Goal: Transaction & Acquisition: Purchase product/service

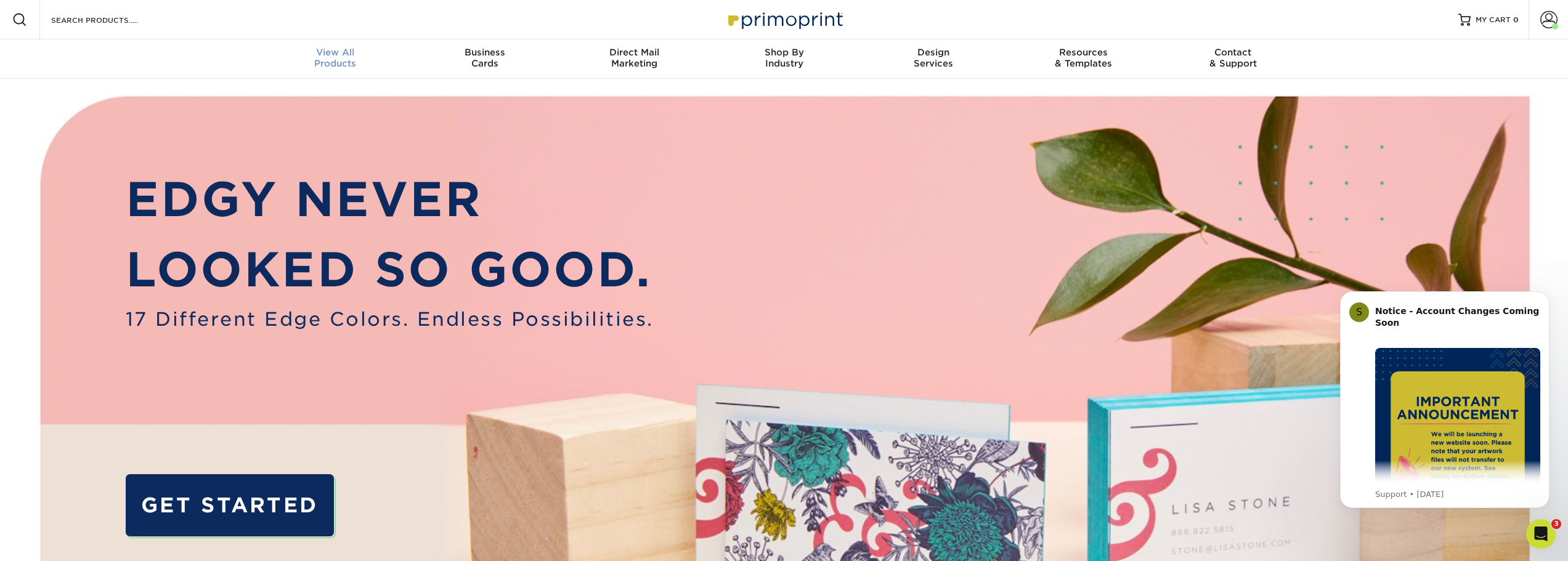
click at [314, 60] on div "View All Products" at bounding box center [335, 58] width 149 height 22
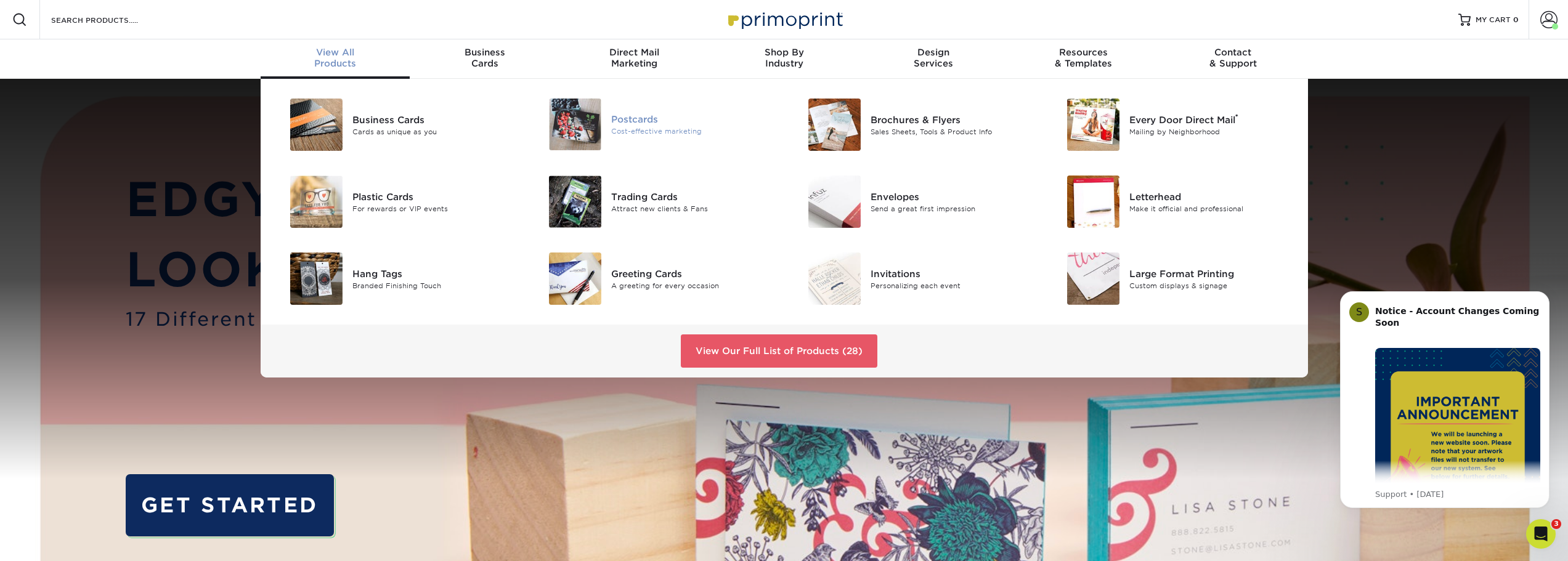
click at [609, 125] on div at bounding box center [568, 124] width 86 height 52
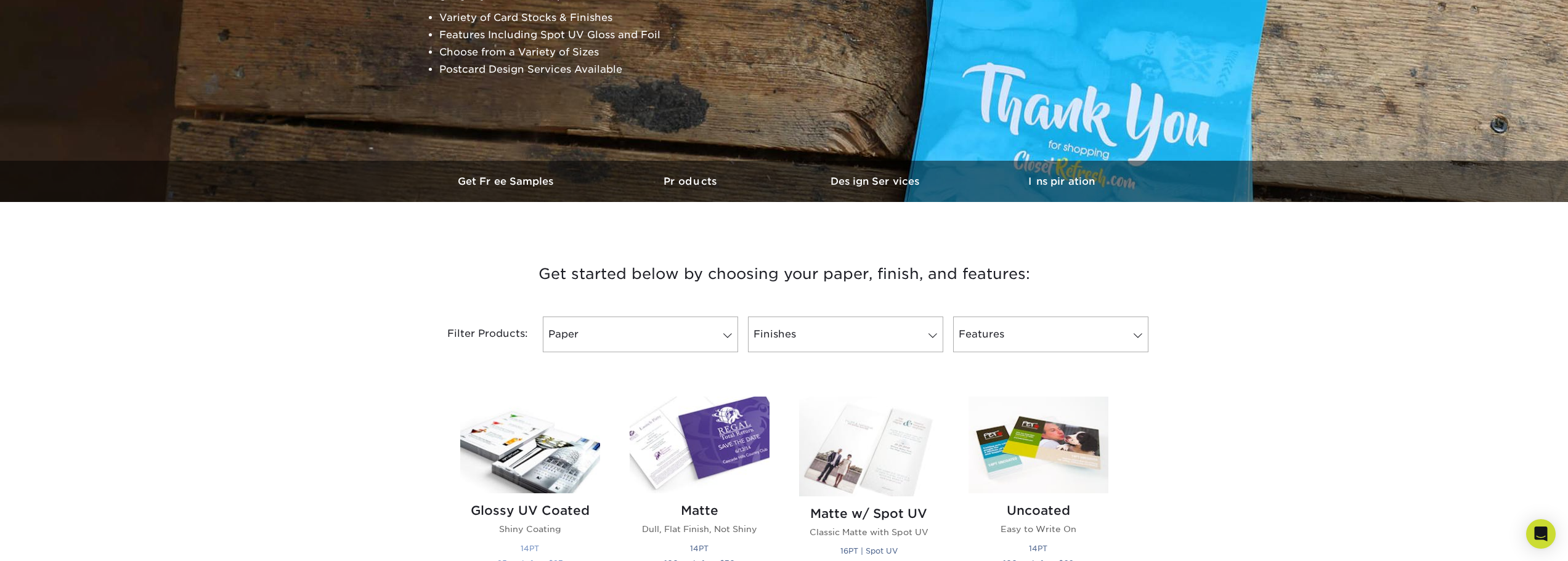
scroll to position [451, 0]
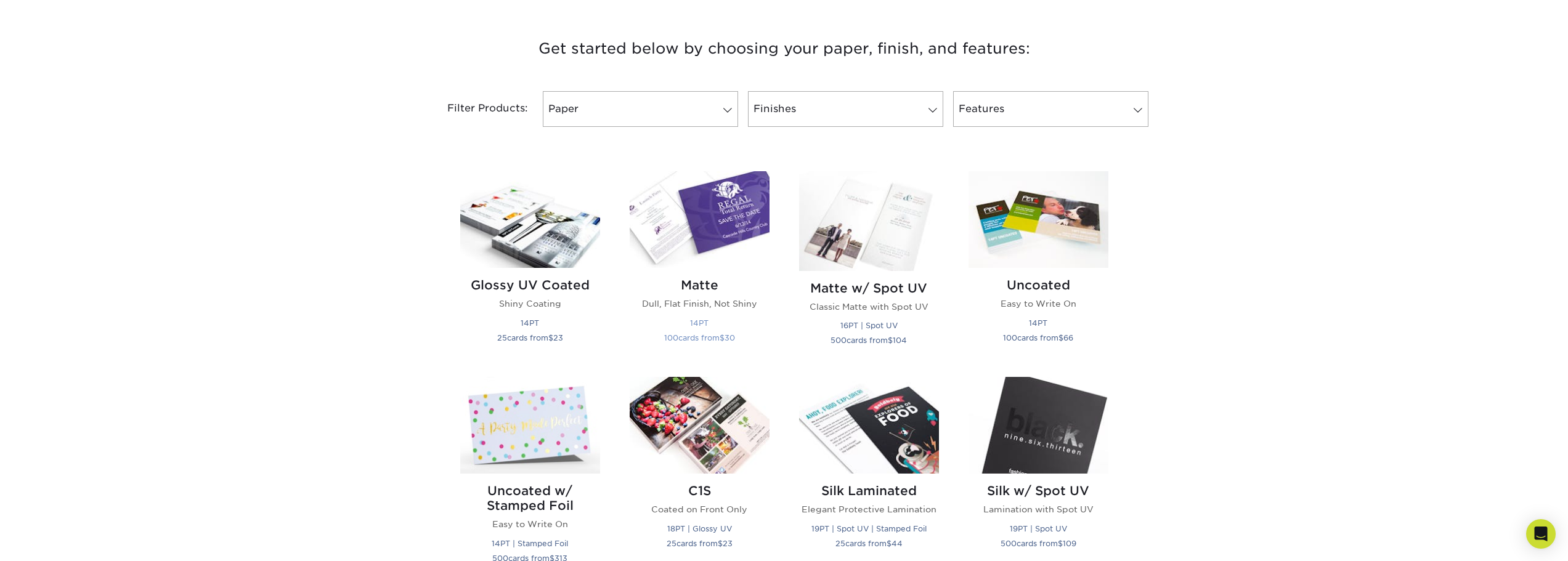
click at [717, 245] on img at bounding box center [700, 220] width 140 height 97
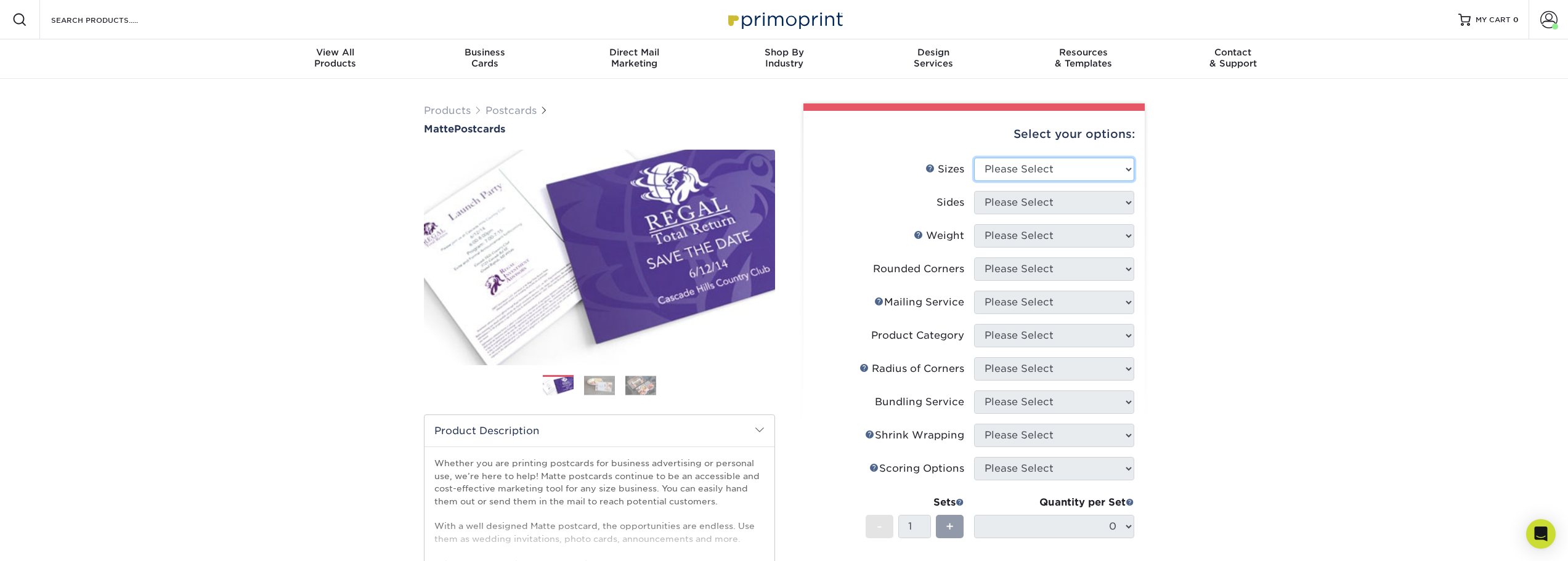
click at [1028, 169] on select "Please Select 1.5" x 7" 2" x 4" 2" x 6" 2" x 7" 2" x 8" 2.12" x 5.5" 2.125" x 5…" at bounding box center [1055, 169] width 160 height 24
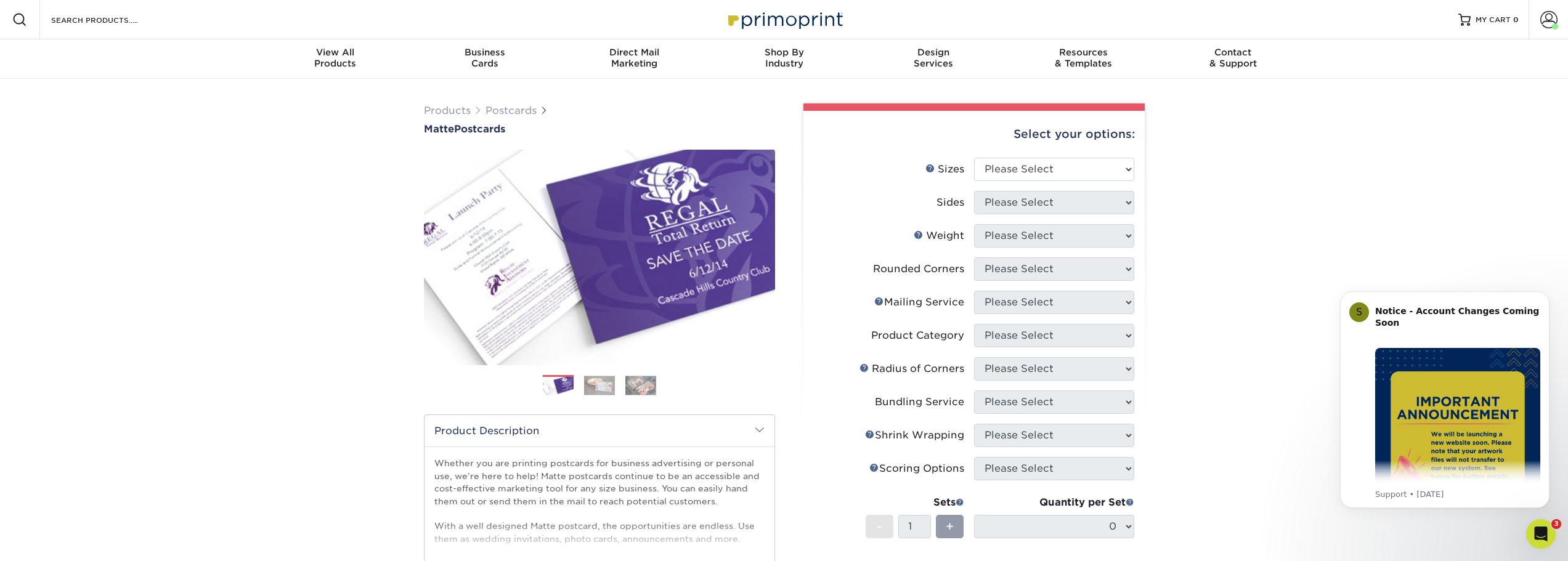
click at [1135, 189] on div "Select your options: Sizes Help Sizes Please Select 1.5" x 7" 2" x 4" 2" x 6" 2…" at bounding box center [974, 439] width 341 height 656
click at [1114, 168] on select "Please Select 1.5" x 7" 2" x 4" 2" x 6" 2" x 7" 2" x 8" 2.12" x 5.5" 2.125" x 5…" at bounding box center [1055, 169] width 160 height 24
select select "4.00x6.00"
click at [974, 157] on select "Please Select 1.5" x 7" 2" x 4" 2" x 6" 2" x 7" 2" x 8" 2.12" x 5.5" 2.125" x 5…" at bounding box center [1055, 169] width 160 height 24
click at [990, 198] on select "Please Select Print Both Sides Print Front Only" at bounding box center [1055, 202] width 160 height 24
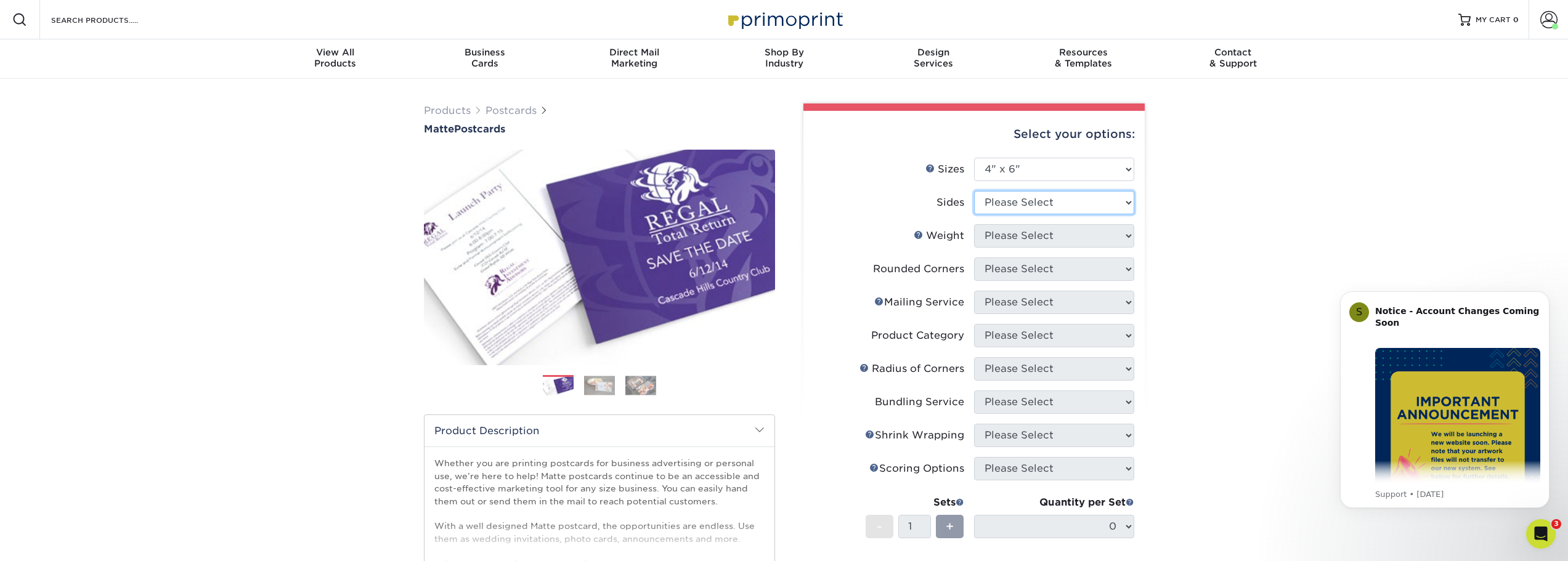
select select "13abbda7-1d64-4f25-8bb2-c179b224825d"
click at [974, 191] on select "Please Select Print Both Sides Print Front Only" at bounding box center [1055, 202] width 160 height 24
click at [1083, 241] on select "Please Select 16PT 14PT" at bounding box center [1055, 235] width 160 height 24
select select "14PT"
click at [974, 224] on select "Please Select 16PT 14PT" at bounding box center [1055, 235] width 160 height 24
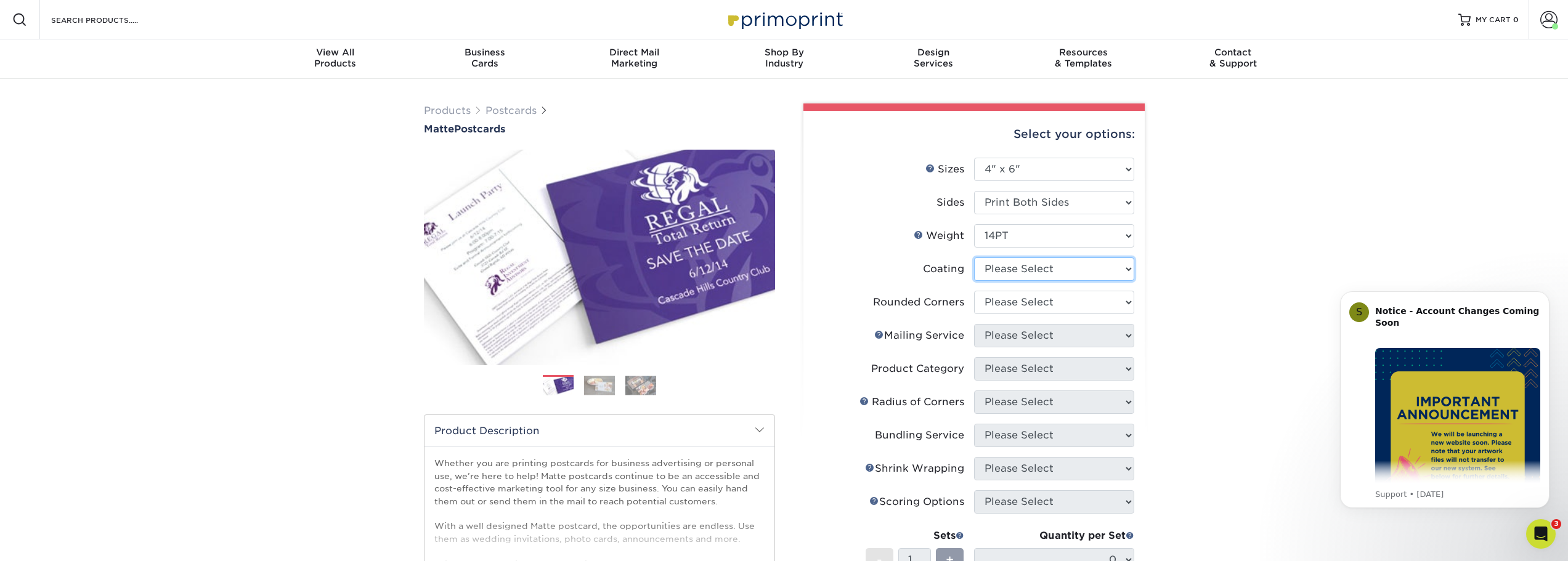
click at [1075, 264] on select at bounding box center [1055, 269] width 160 height 24
select select "121bb7b5-3b4d-429f-bd8d-bbf80e953313"
click at [974, 258] on select at bounding box center [1055, 269] width 160 height 24
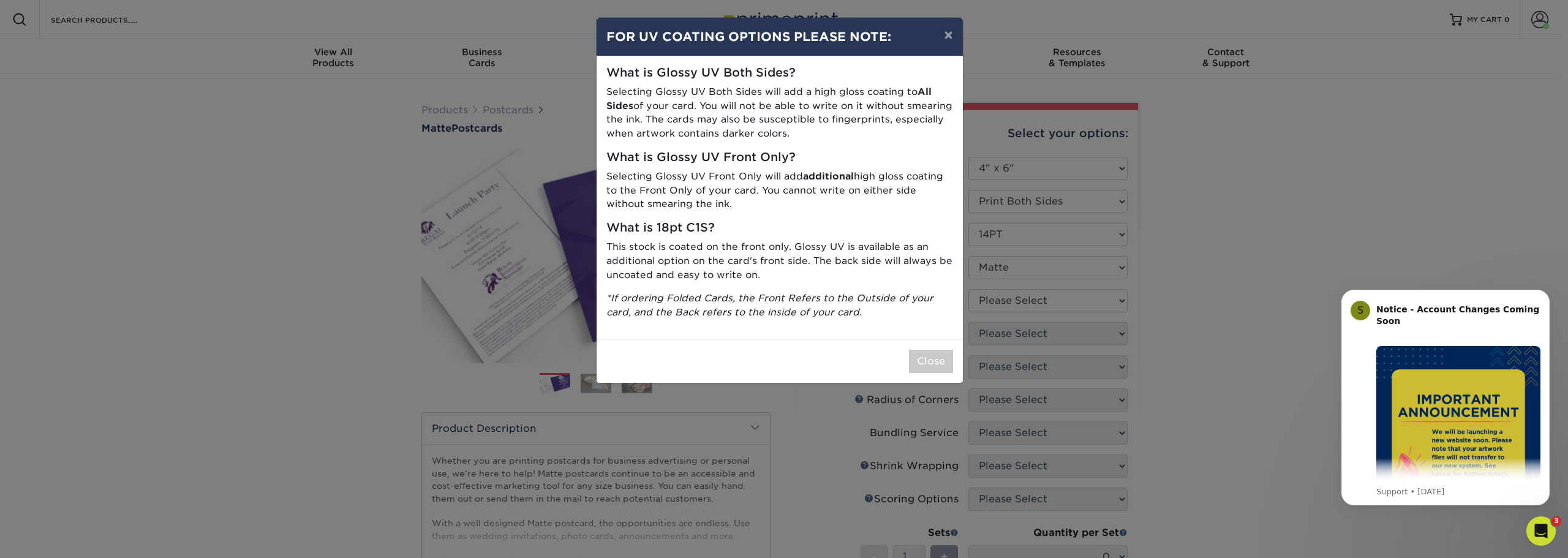
click at [933, 373] on div "Close" at bounding box center [780, 361] width 367 height 43
click at [933, 367] on button "Close" at bounding box center [931, 361] width 44 height 23
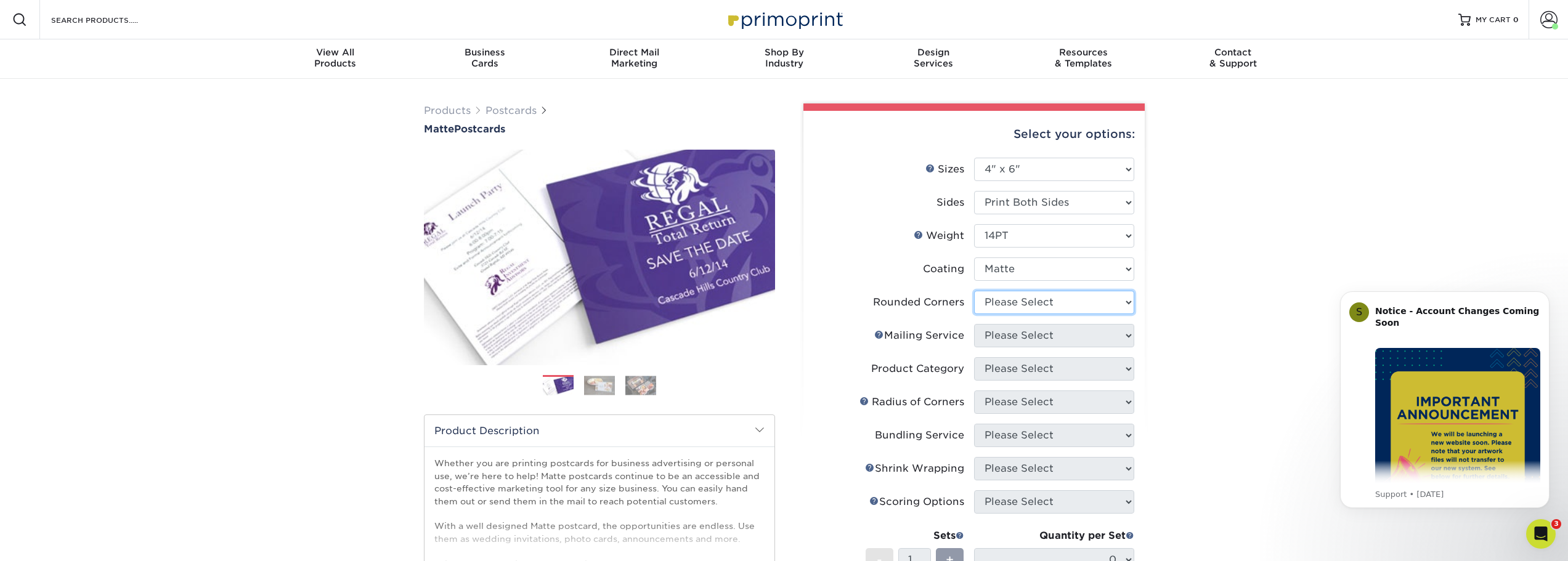
click at [1049, 302] on select "Please Select Yes - Round 4 Corners No" at bounding box center [1055, 302] width 160 height 24
select select "0"
click at [974, 291] on select "Please Select Yes - Round 4 Corners No" at bounding box center [1055, 302] width 160 height 24
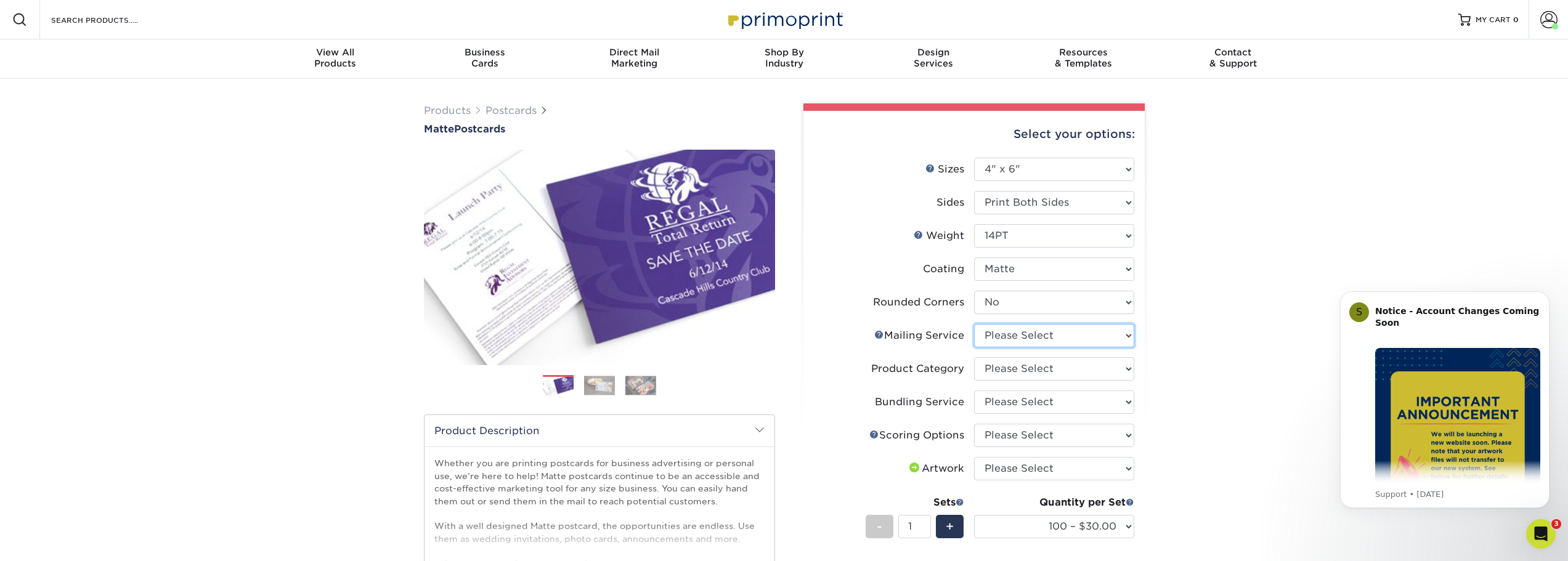
click at [1100, 339] on select "Please Select No Direct Mailing Service No, I will mail/stamp/imprint Direct Ma…" at bounding box center [1055, 336] width 160 height 24
select select "3e5e9bdd-d78a-4c28-a41d-fe1407925ca6"
click at [974, 324] on select "Please Select No Direct Mailing Service No, I will mail/stamp/imprint Direct Ma…" at bounding box center [1055, 336] width 160 height 24
click at [1075, 371] on select "Please Select Postcards" at bounding box center [1055, 369] width 160 height 24
select select "9b7272e0-d6c8-4c3c-8e97-d3a1bcdab858"
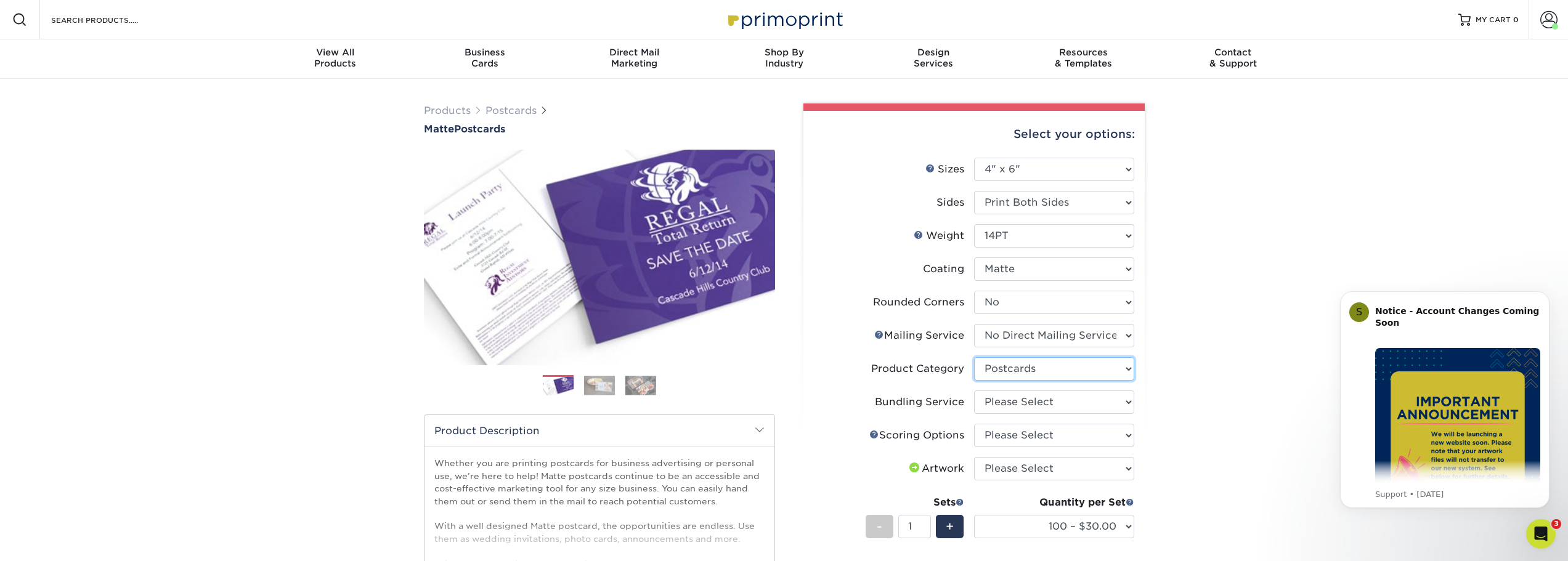
click at [974, 357] on select "Please Select Postcards" at bounding box center [1055, 369] width 160 height 24
click at [1072, 404] on select "Please Select No Bundling Services Yes, Bundles of 50 (+2 Days) Yes, Bundles of…" at bounding box center [1055, 402] width 160 height 24
select select "58689abb-25c0-461c-a4c3-a80b627d6649"
click at [974, 391] on select "Please Select No Bundling Services Yes, Bundles of 50 (+2 Days) Yes, Bundles of…" at bounding box center [1055, 402] width 160 height 24
click at [1079, 442] on select "Please Select No Scoring One Score" at bounding box center [1055, 435] width 160 height 24
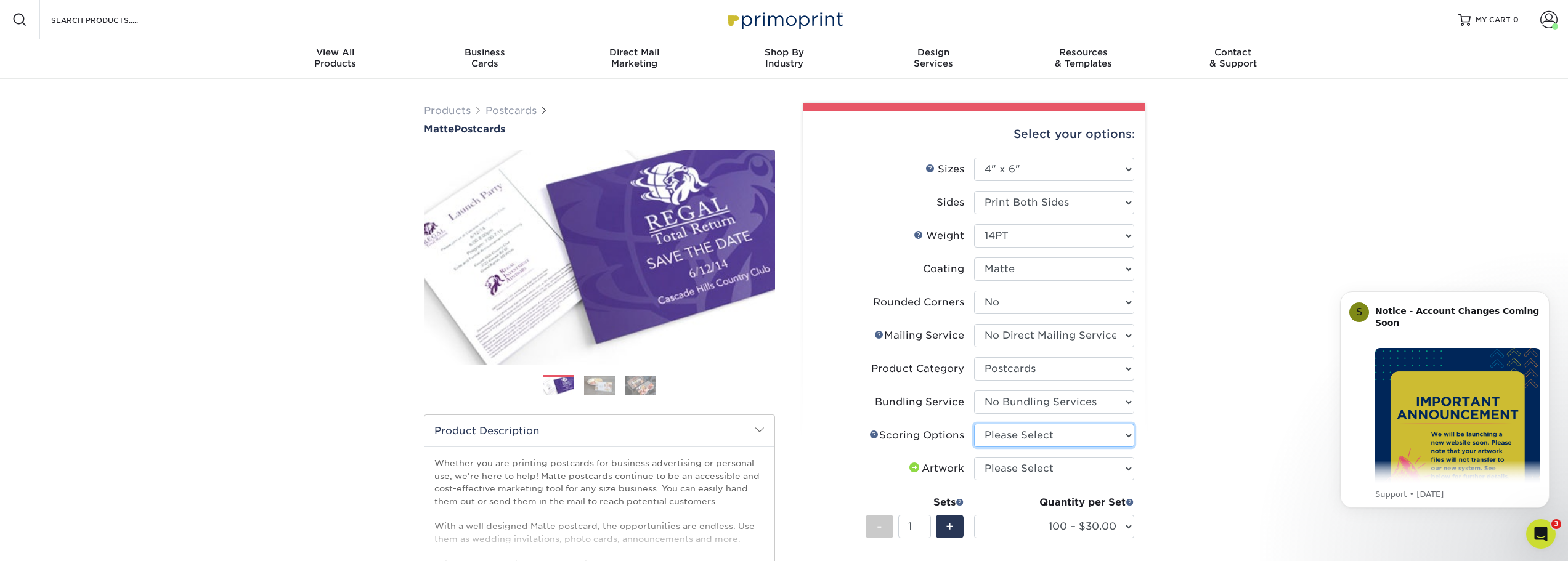
select select "16ebe401-5398-422d-8cb0-f3adbb82deb5"
click at [974, 424] on select "Please Select No Scoring One Score" at bounding box center [1055, 435] width 160 height 24
click at [1071, 467] on select "Please Select I will upload files I need a design - $150" at bounding box center [1055, 468] width 160 height 24
select select "upload"
click at [974, 457] on select "Please Select I will upload files I need a design - $150" at bounding box center [1055, 468] width 160 height 24
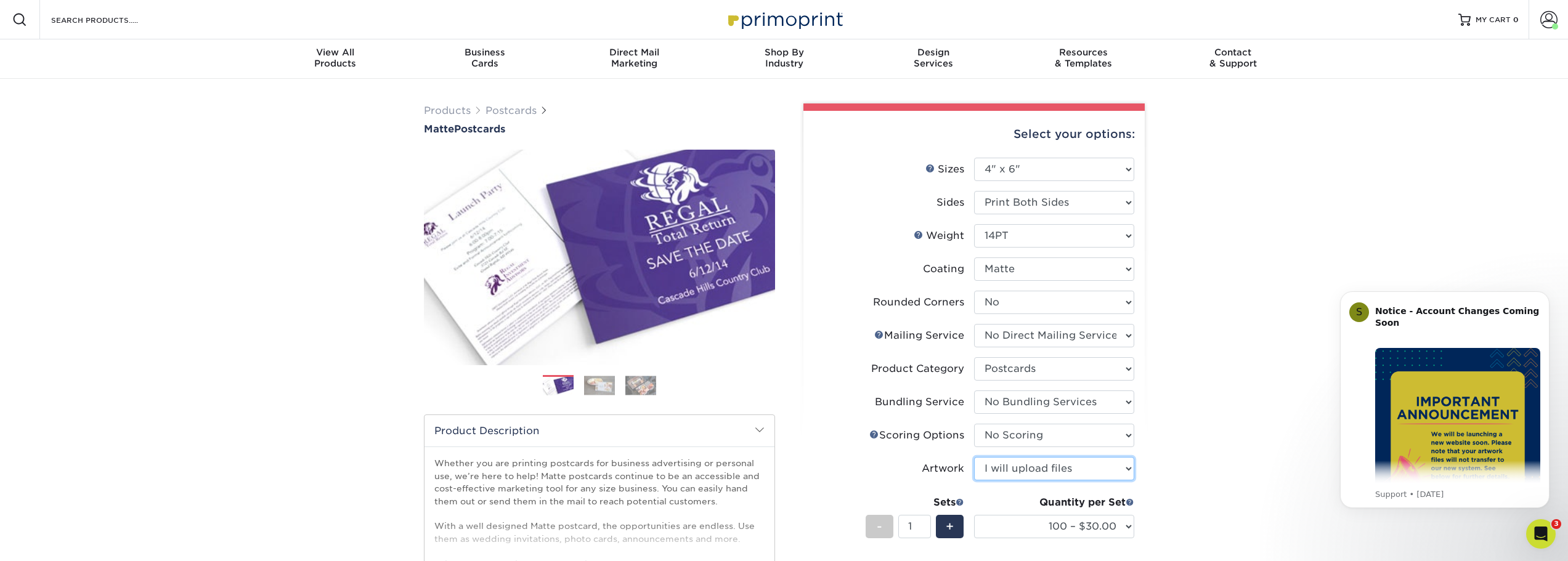
scroll to position [226, 0]
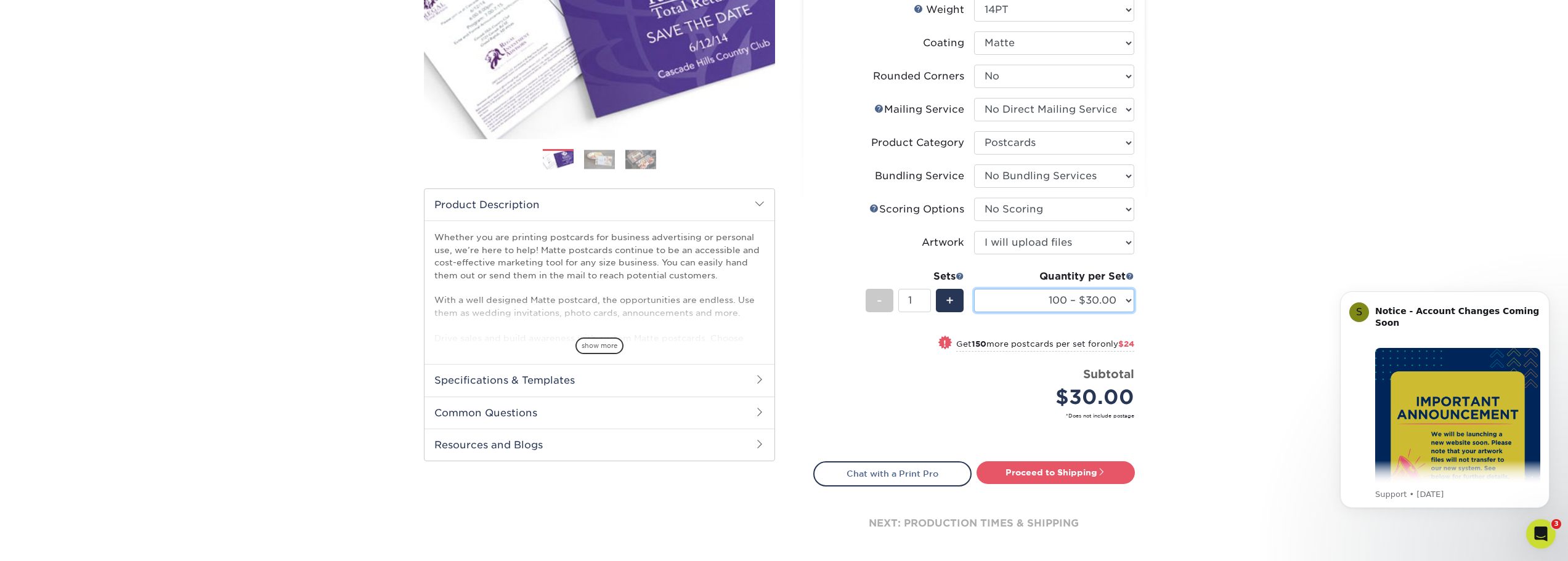
click at [1125, 307] on select "100 – $30.00 250 – $54.00 500 – $64.00 1000 – $73.00 2500 – $149.00 5000 – $222…" at bounding box center [1055, 300] width 160 height 24
select select "500 – $64.00"
click at [974, 289] on select "100 – $30.00 250 – $54.00 500 – $64.00 1000 – $73.00 2500 – $149.00 5000 – $222…" at bounding box center [1055, 300] width 160 height 24
click at [1050, 471] on link "Proceed to Shipping" at bounding box center [1055, 472] width 158 height 22
type input "Set 1"
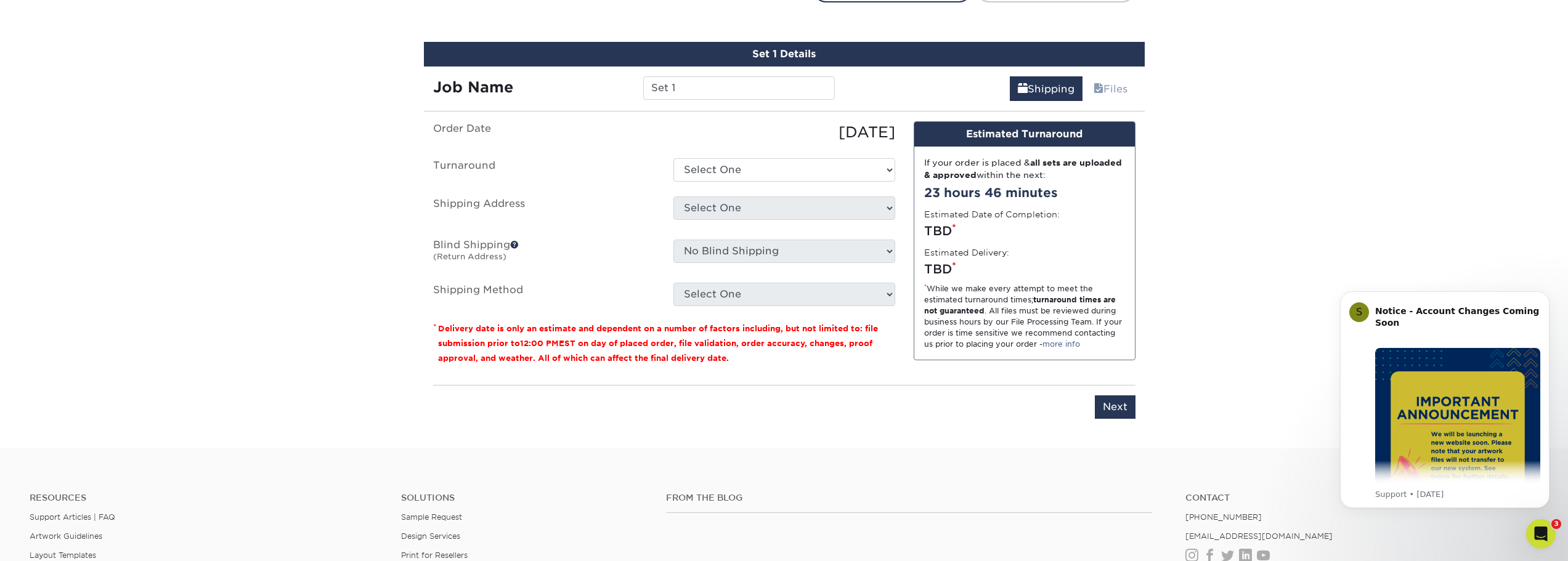
scroll to position [721, 0]
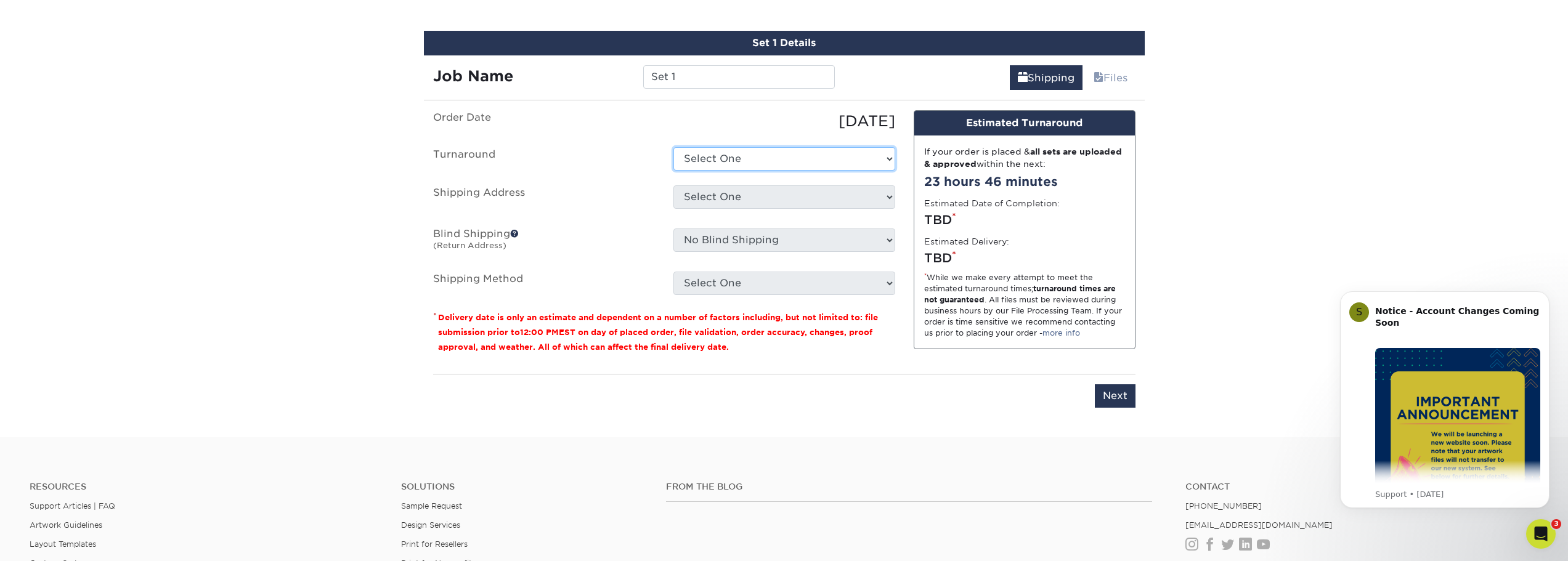
click at [721, 157] on select "Select One 2-4 Business Days 2 Day Next Business Day" at bounding box center [785, 159] width 222 height 24
select select "7a69d389-d06c-4d4e-a78e-a8d1bf3319a5"
click at [674, 147] on select "Select One 2-4 Business Days 2 Day Next Business Day" at bounding box center [785, 159] width 222 height 24
click at [728, 195] on select "Select One Gateway Fellowship Gateway Fellowship + Add New Address" at bounding box center [785, 197] width 222 height 24
select select "181331"
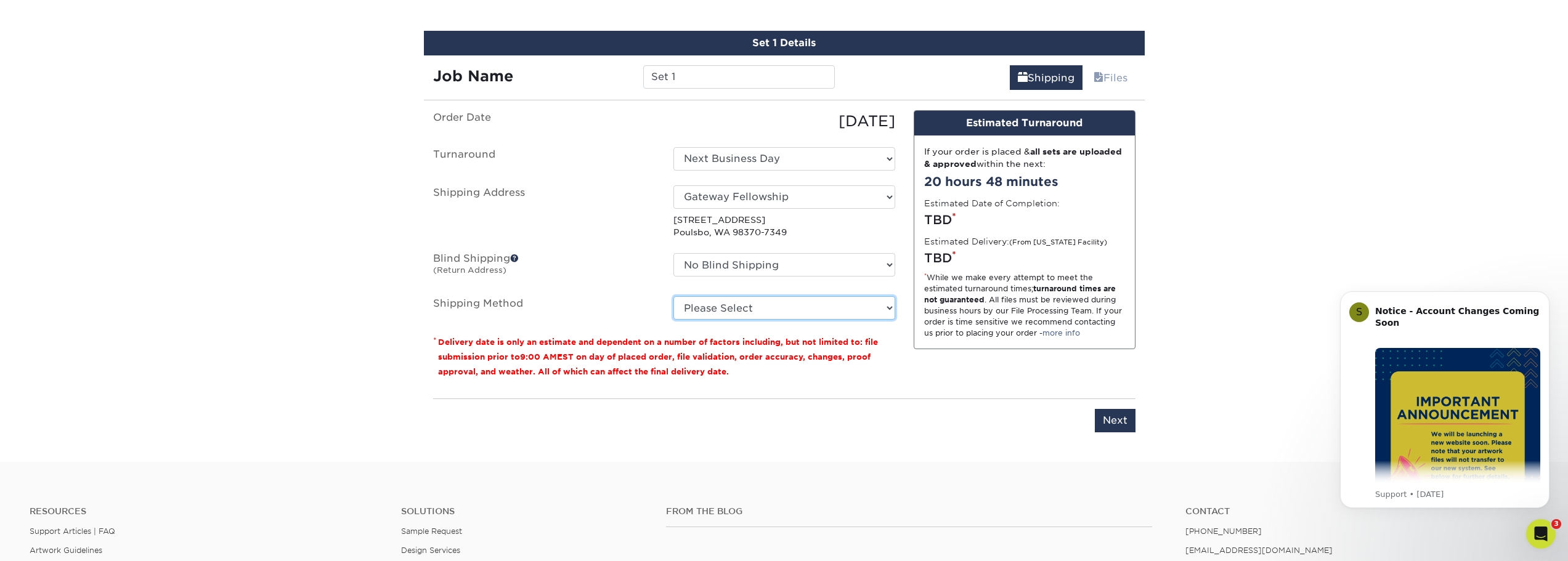
click at [716, 313] on select "Please Select Ground Shipping (+$25.24) 3 Day Shipping Service (+$35.77) 2 Day …" at bounding box center [785, 307] width 222 height 24
select select "03"
click at [674, 296] on select "Please Select Ground Shipping (+$25.24) 3 Day Shipping Service (+$35.77) 2 Day …" at bounding box center [785, 307] width 222 height 24
click at [693, 79] on input "Set 1" at bounding box center [739, 77] width 192 height 24
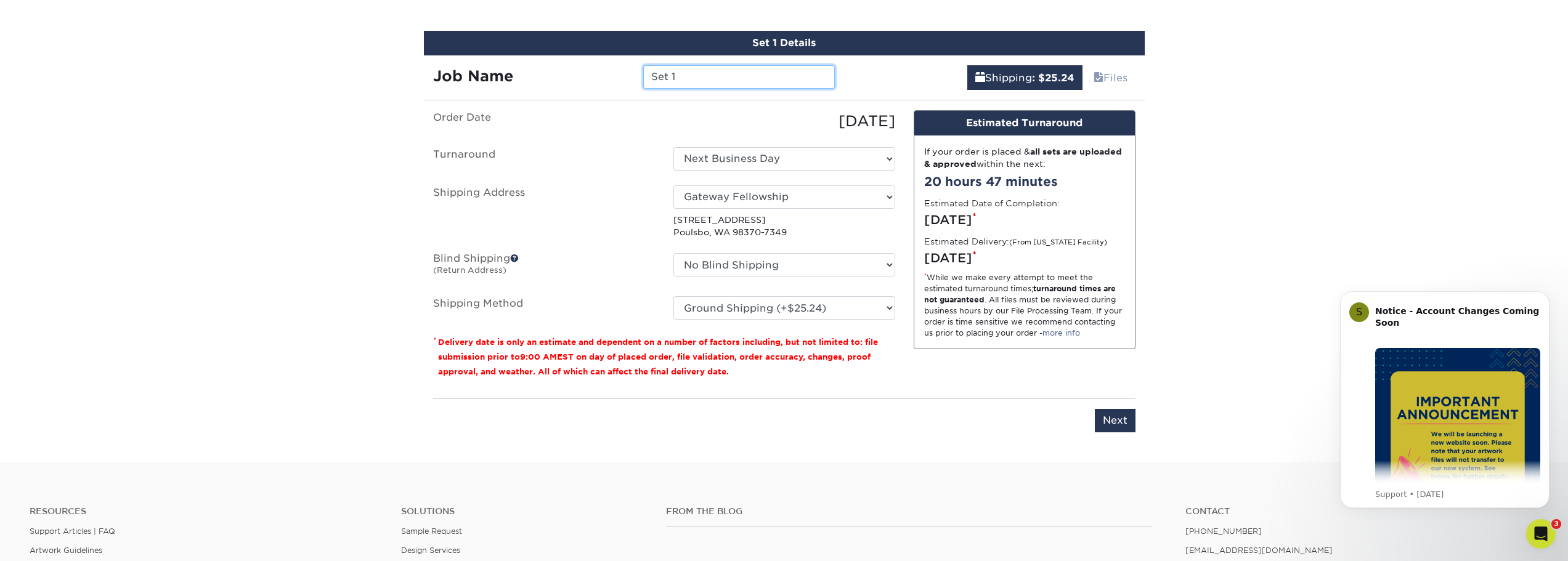
click at [692, 79] on input "Set 1" at bounding box center [739, 77] width 192 height 24
type input "Gateway Kids [DATE]-[DATE] Calendar Postcard"
click at [1119, 424] on input "Next" at bounding box center [1115, 420] width 40 height 24
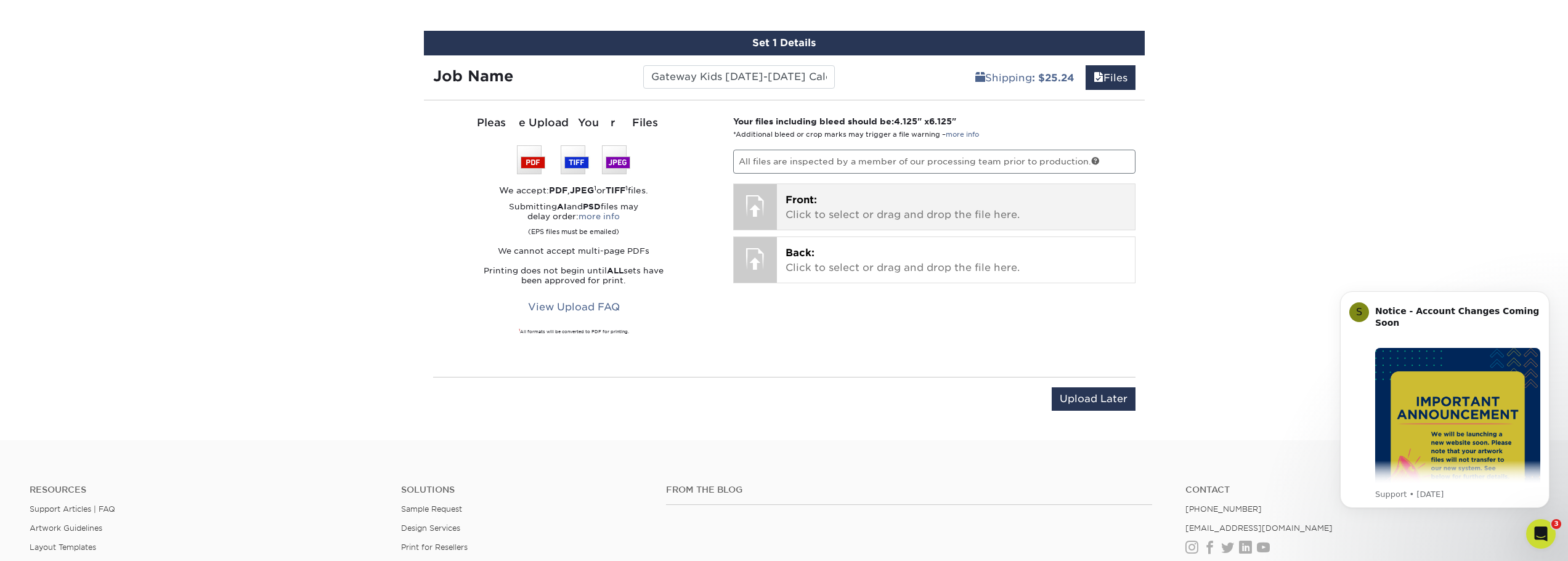
click at [884, 211] on p "Front: Click to select or drag and drop the file here." at bounding box center [956, 208] width 341 height 30
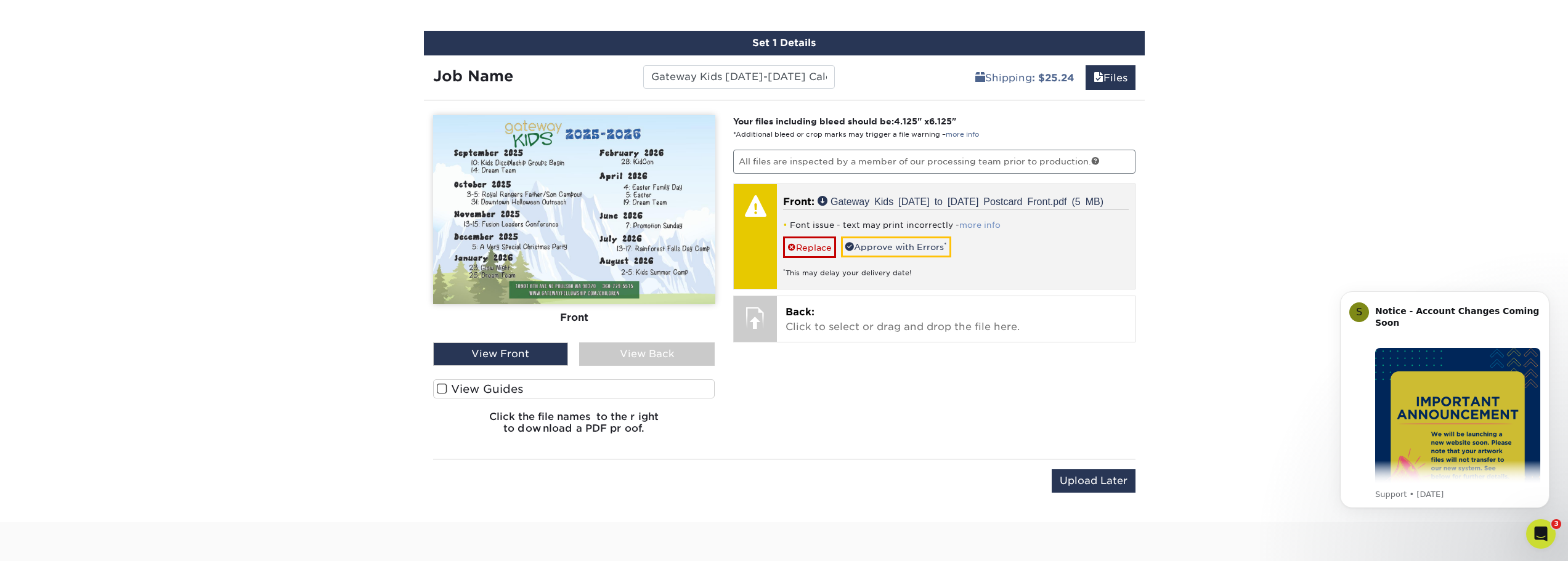
click at [984, 223] on link "more info" at bounding box center [980, 225] width 41 height 9
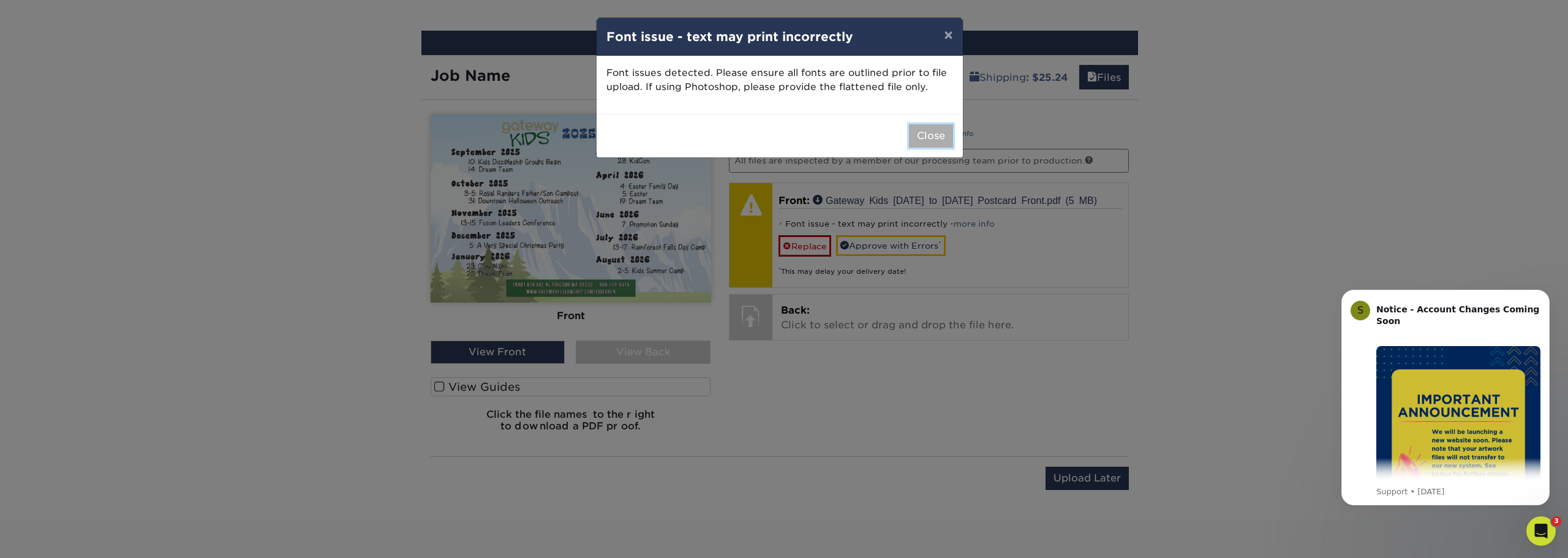
click at [932, 136] on button "Close" at bounding box center [931, 136] width 44 height 23
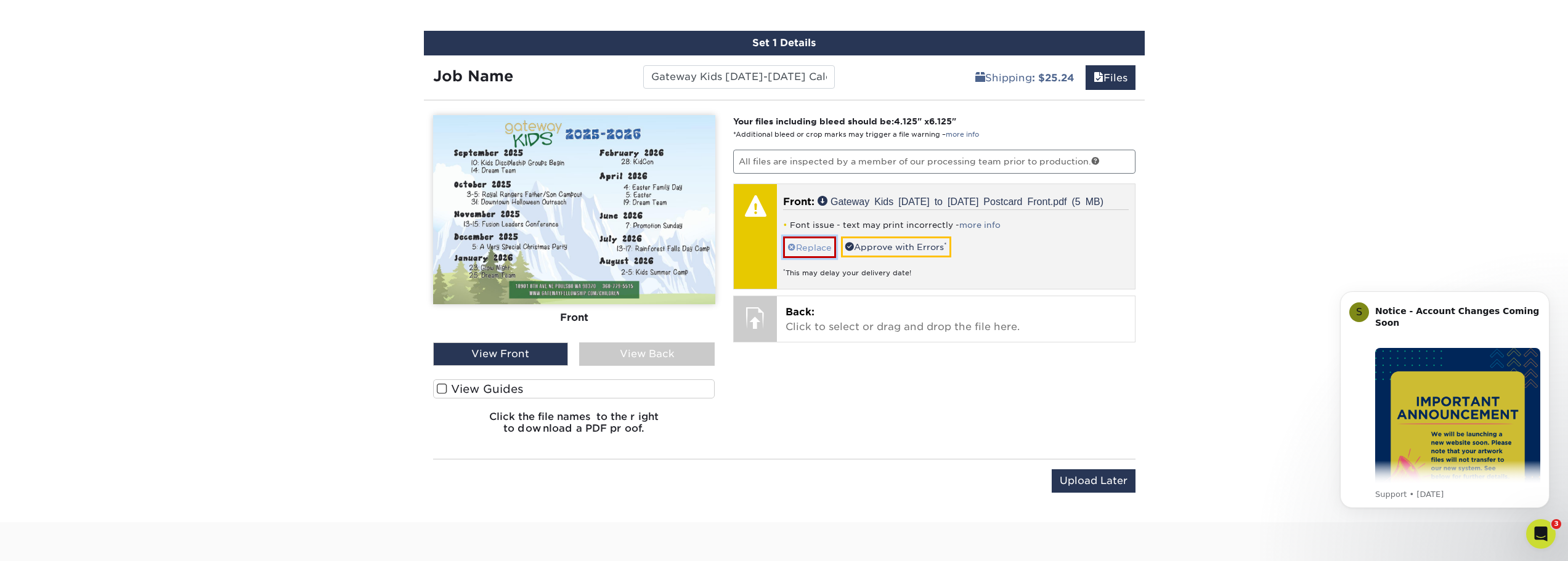
click at [803, 245] on link "Replace" at bounding box center [810, 248] width 53 height 22
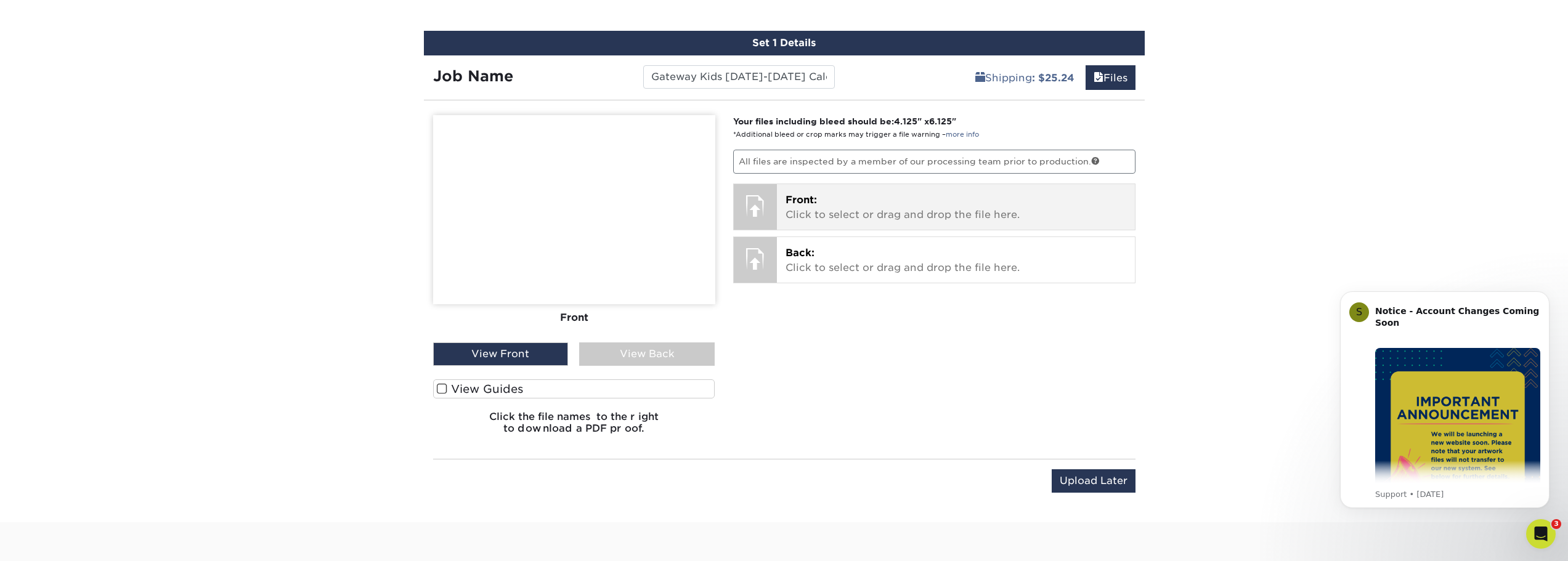
click at [807, 208] on p "Front: Click to select or drag and drop the file here." at bounding box center [956, 208] width 341 height 30
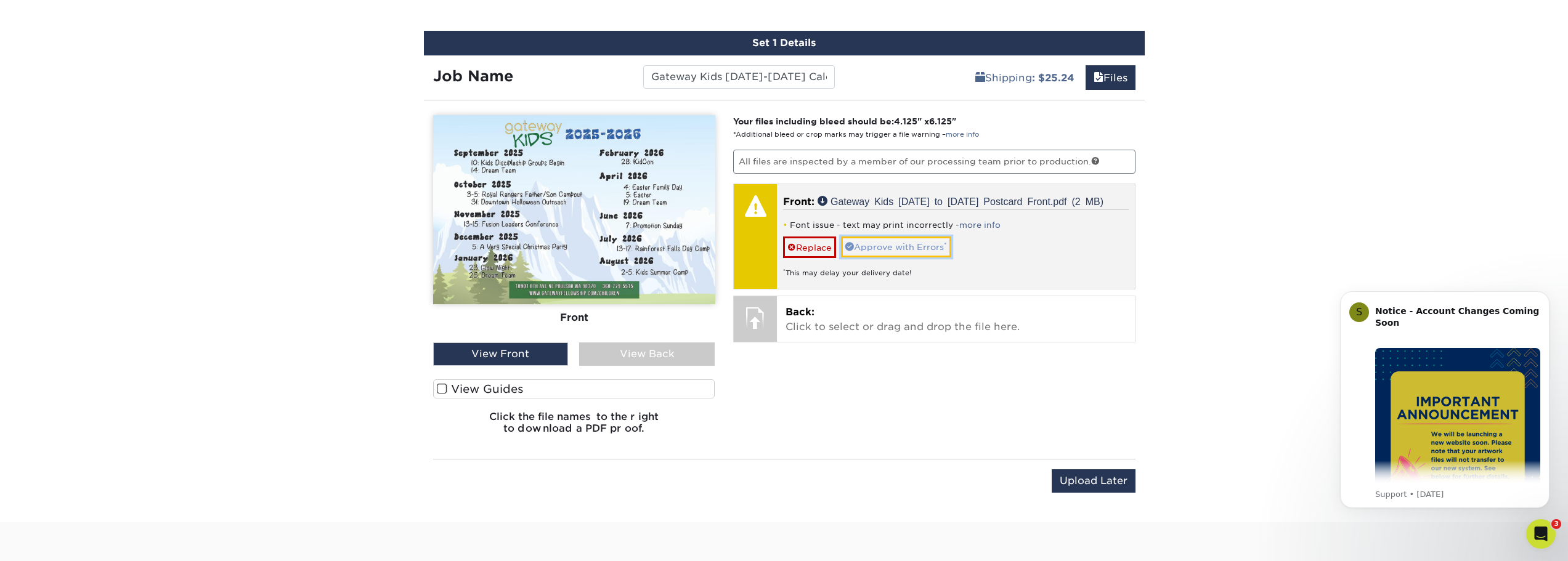
click at [927, 248] on link "Approve with Errors *" at bounding box center [896, 247] width 110 height 21
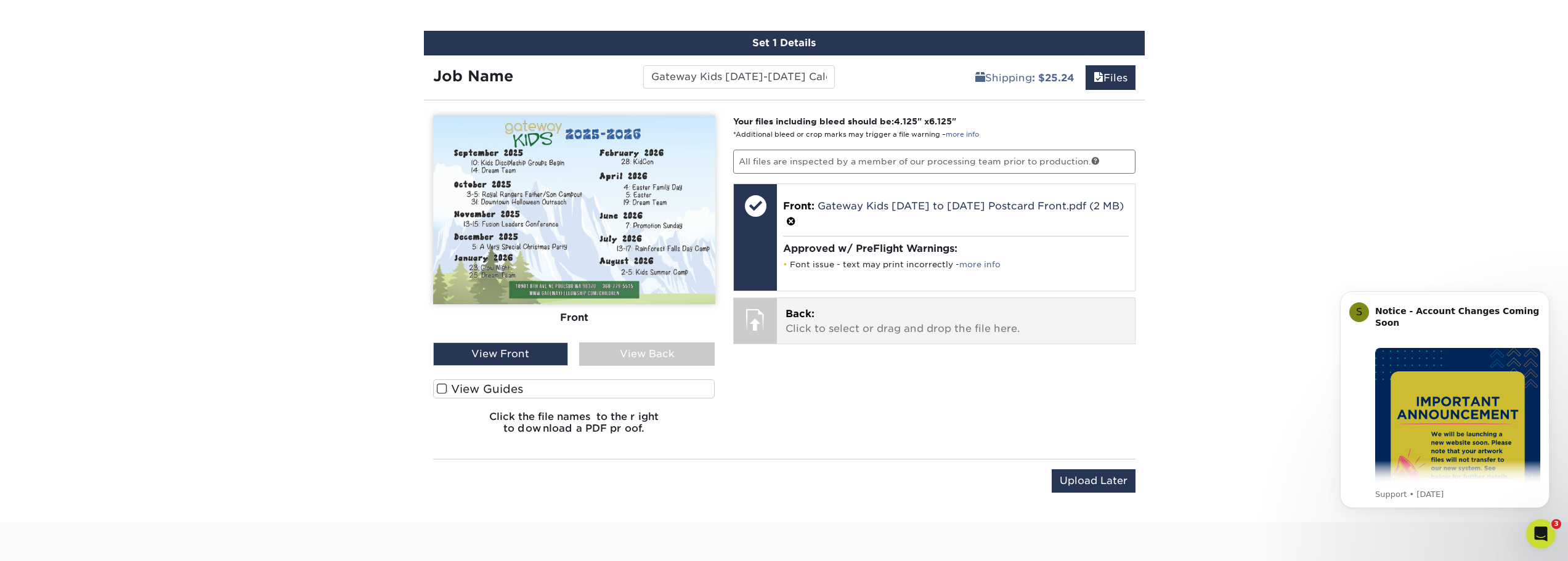
click at [902, 312] on p "Back: Click to select or drag and drop the file here." at bounding box center [956, 322] width 341 height 30
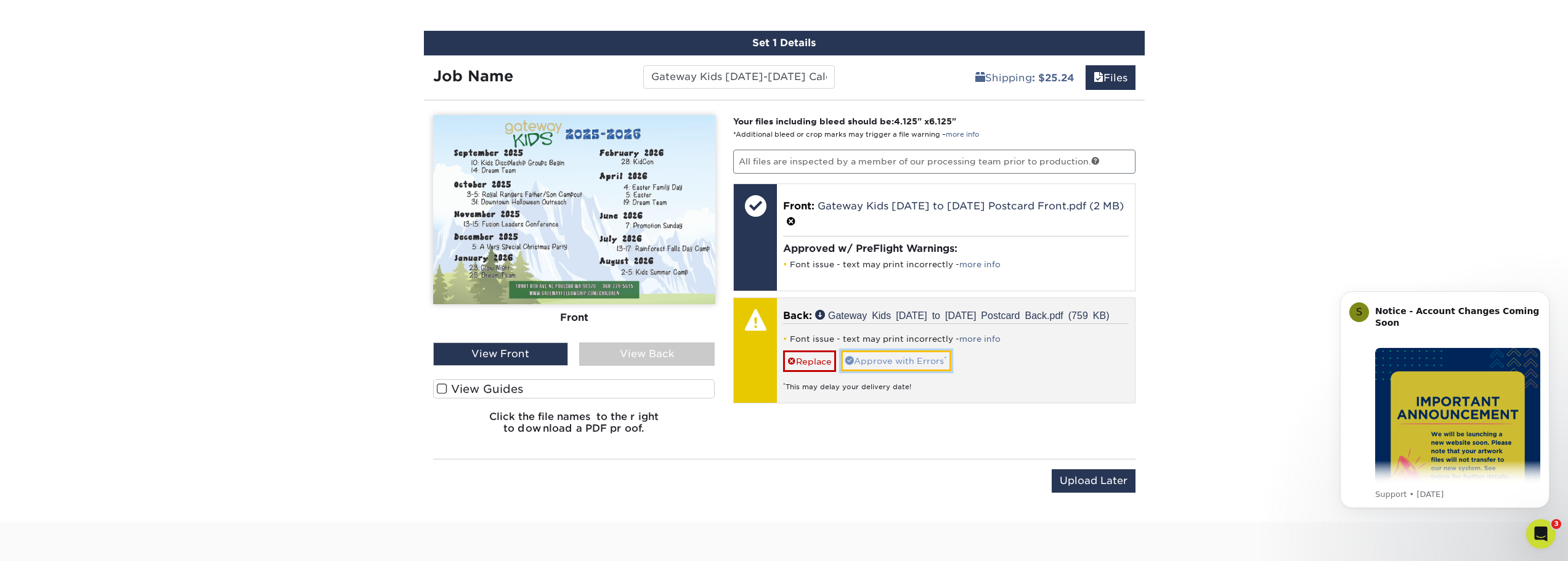
click at [936, 350] on link "Approve with Errors *" at bounding box center [896, 361] width 110 height 21
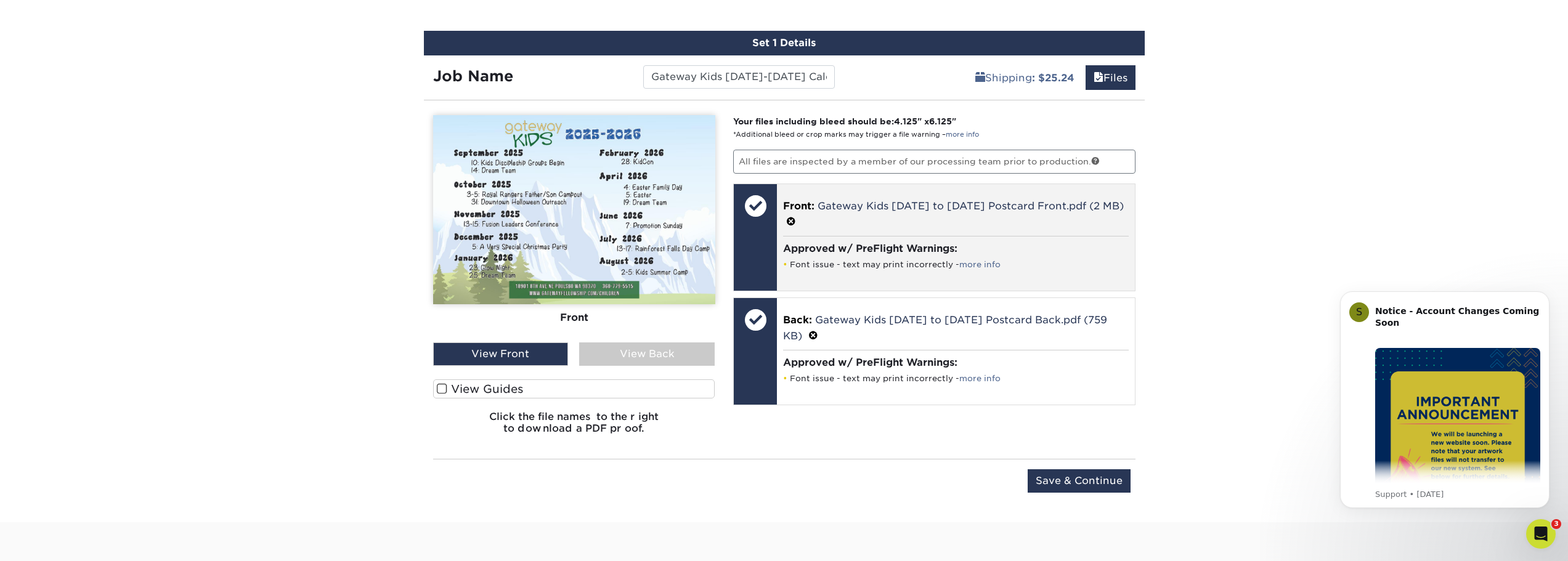
click at [1028, 244] on div "Approved w/ PreFlight Warnings: Font issue - text may print incorrectly - more …" at bounding box center [956, 256] width 346 height 40
click at [796, 216] on span at bounding box center [791, 221] width 10 height 11
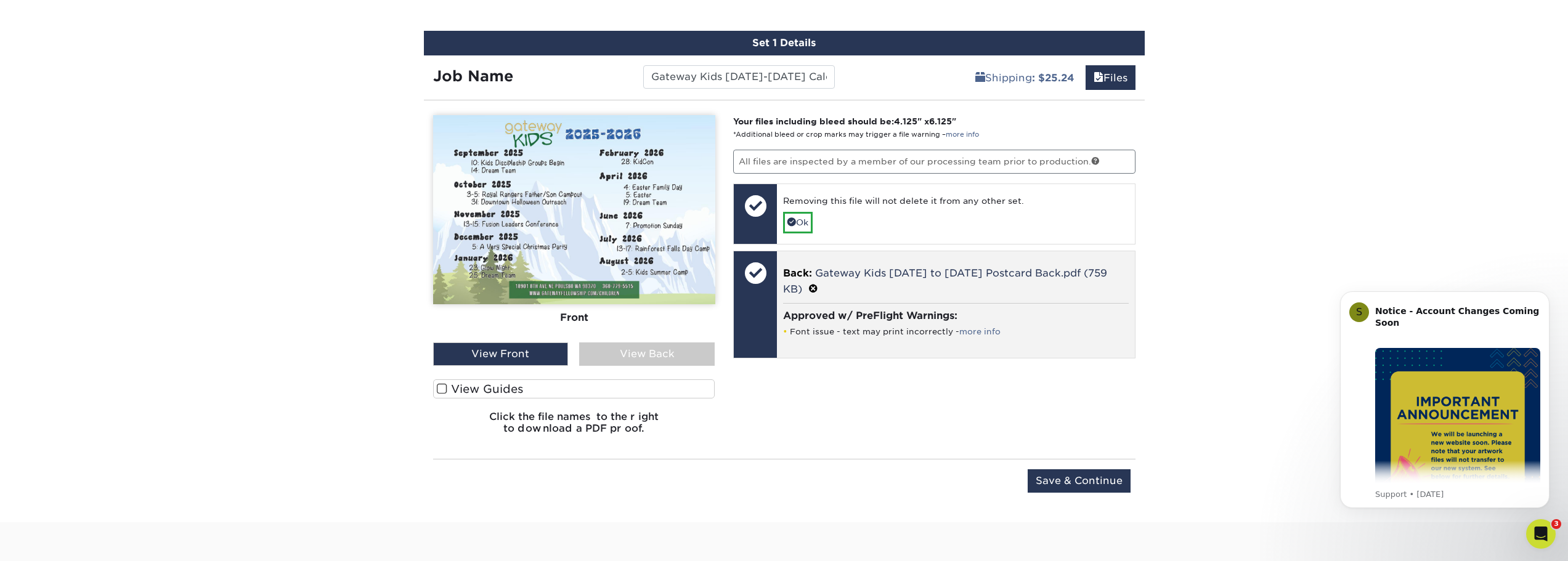
click at [818, 283] on span at bounding box center [813, 289] width 10 height 11
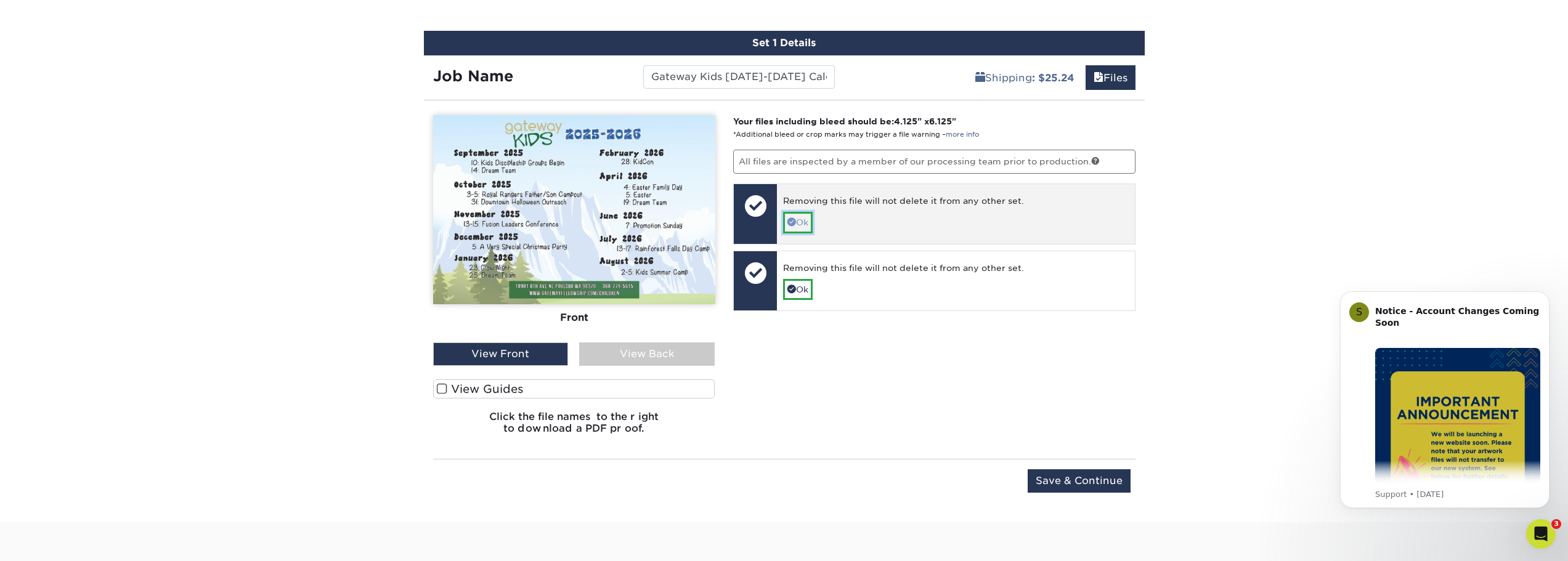
click at [807, 222] on link "Ok" at bounding box center [798, 222] width 30 height 21
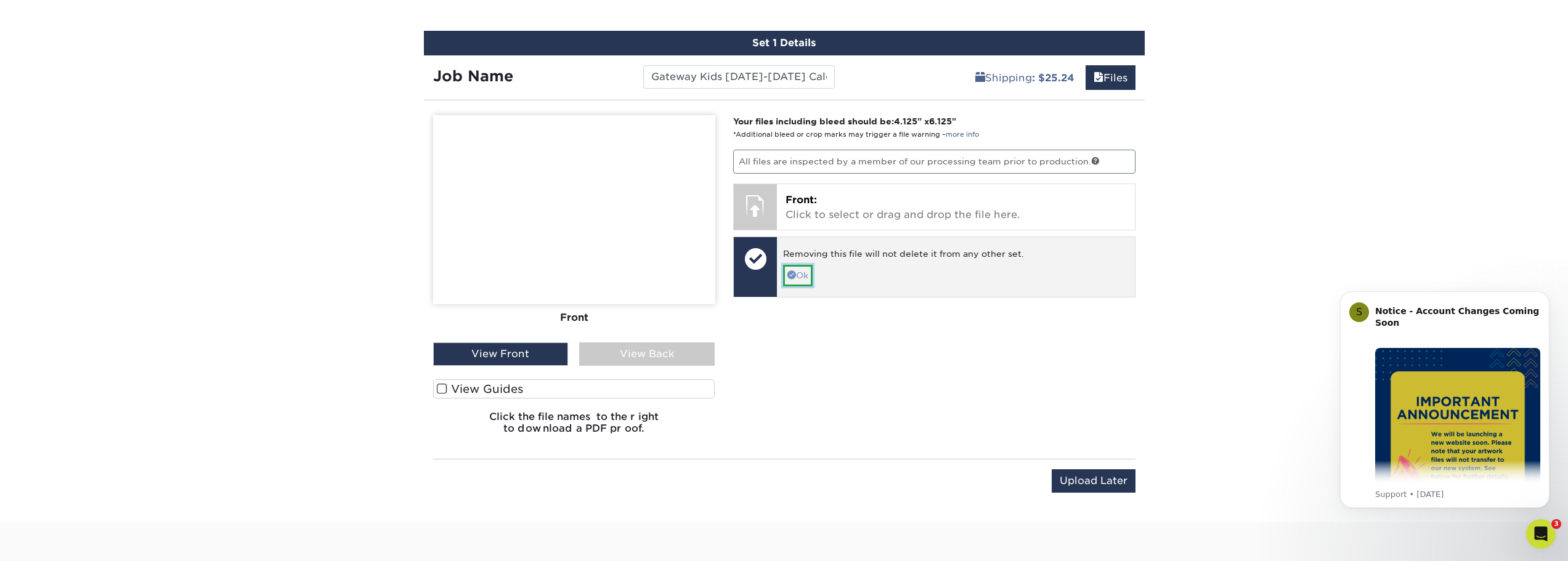
click at [806, 281] on link "Ok" at bounding box center [798, 275] width 30 height 21
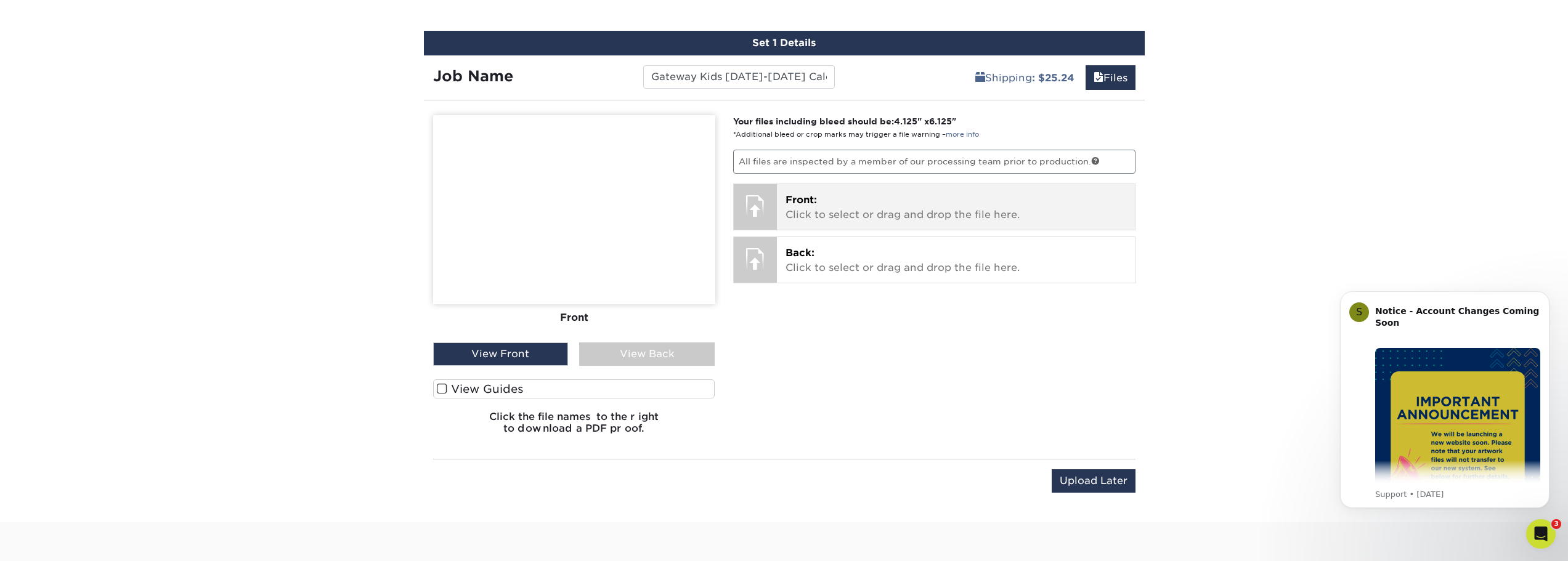
click at [864, 218] on p "Front: Click to select or drag and drop the file here." at bounding box center [956, 208] width 341 height 30
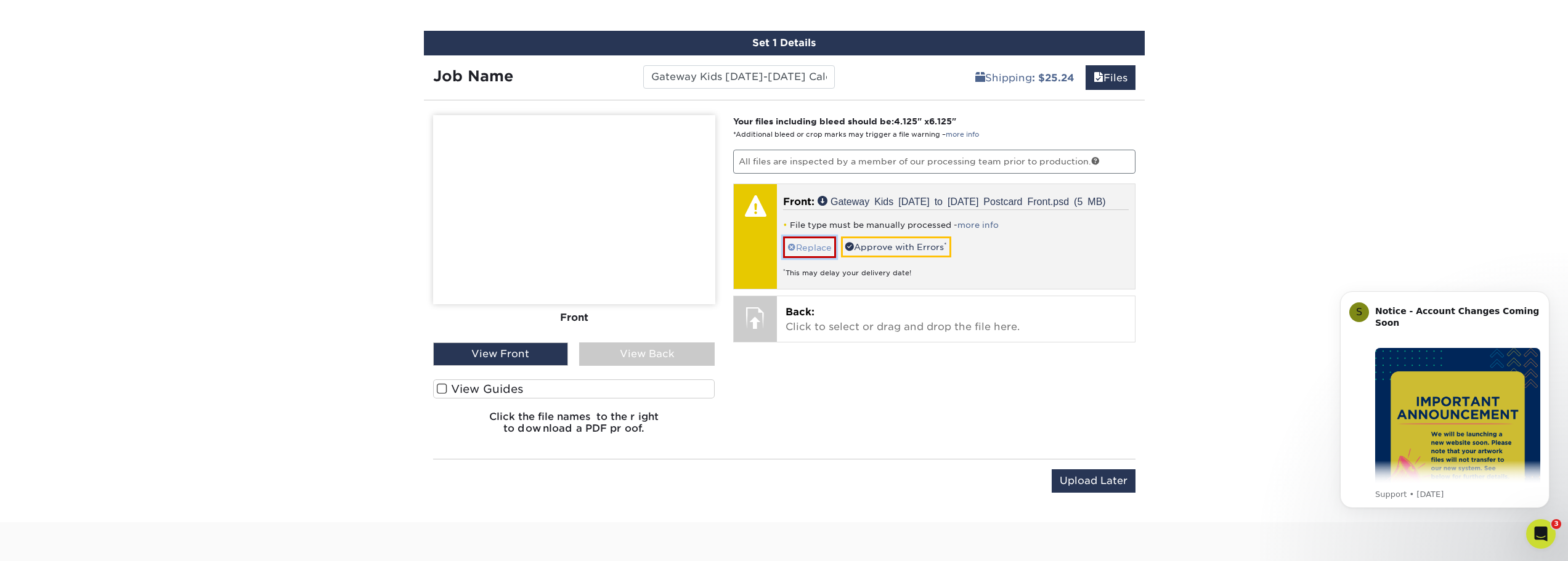
click at [810, 244] on link "Replace" at bounding box center [810, 248] width 53 height 22
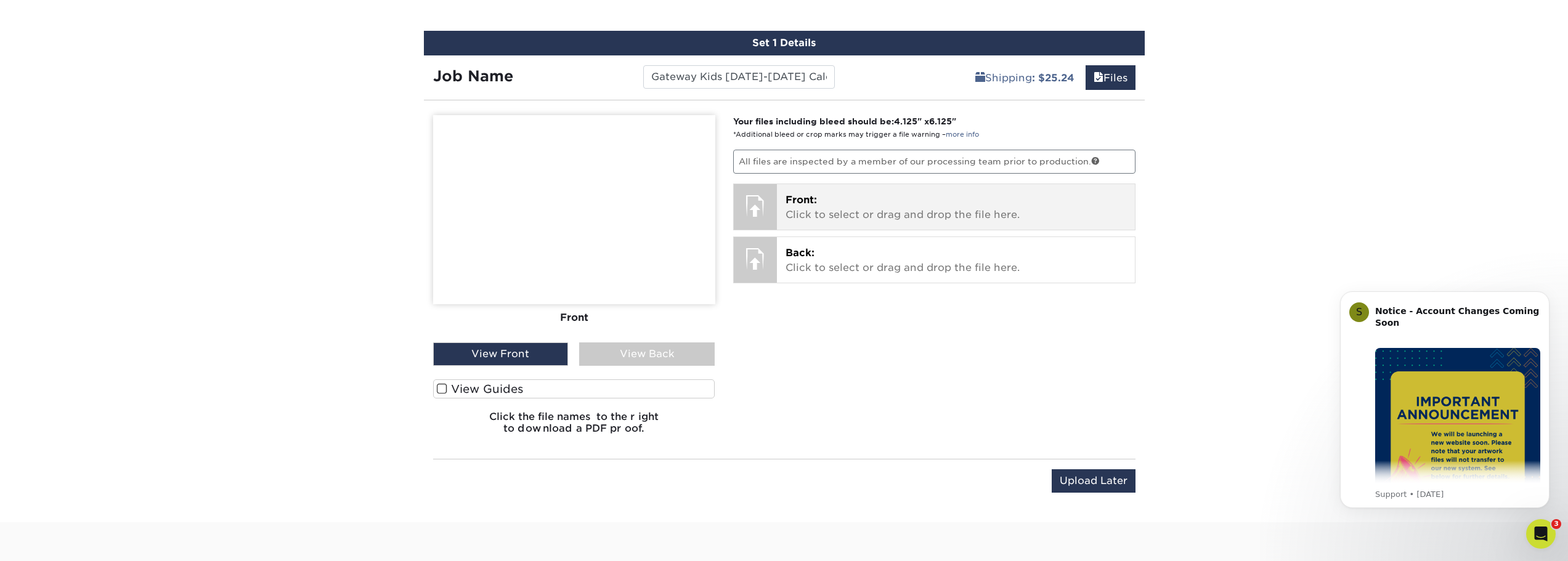
click at [797, 215] on p "Front: Click to select or drag and drop the file here." at bounding box center [956, 208] width 341 height 30
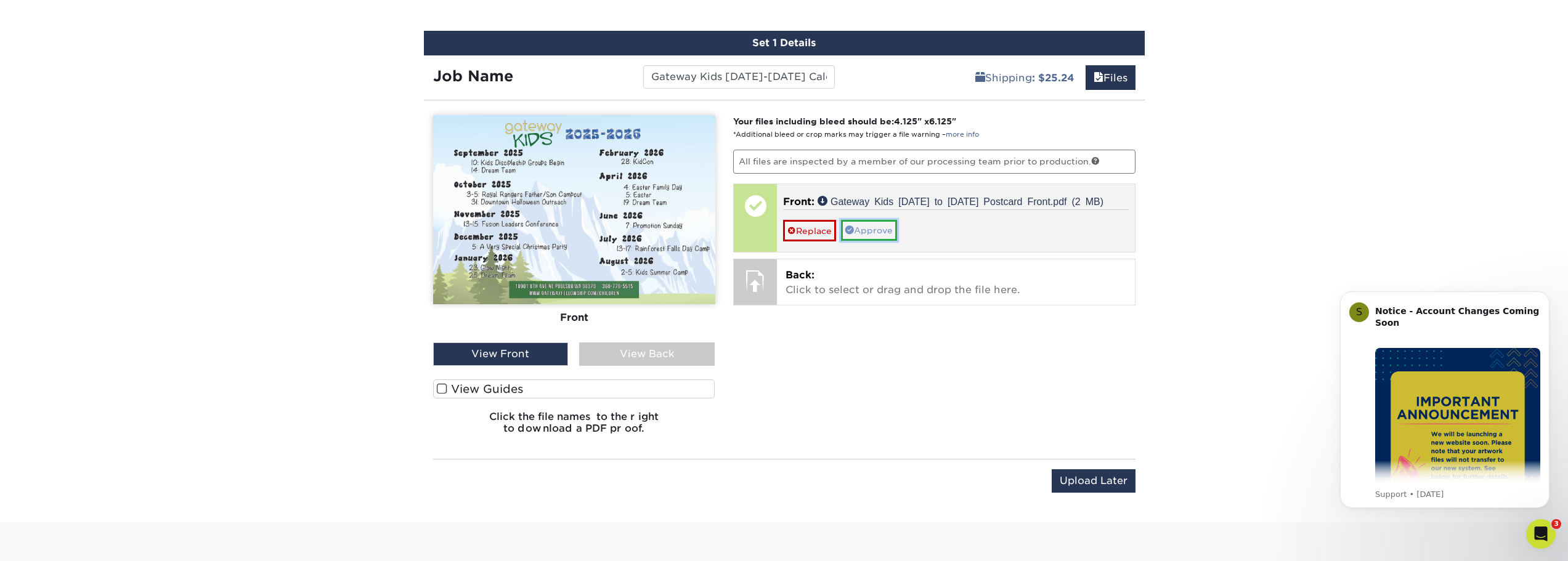
click at [885, 237] on link "Approve" at bounding box center [869, 230] width 56 height 21
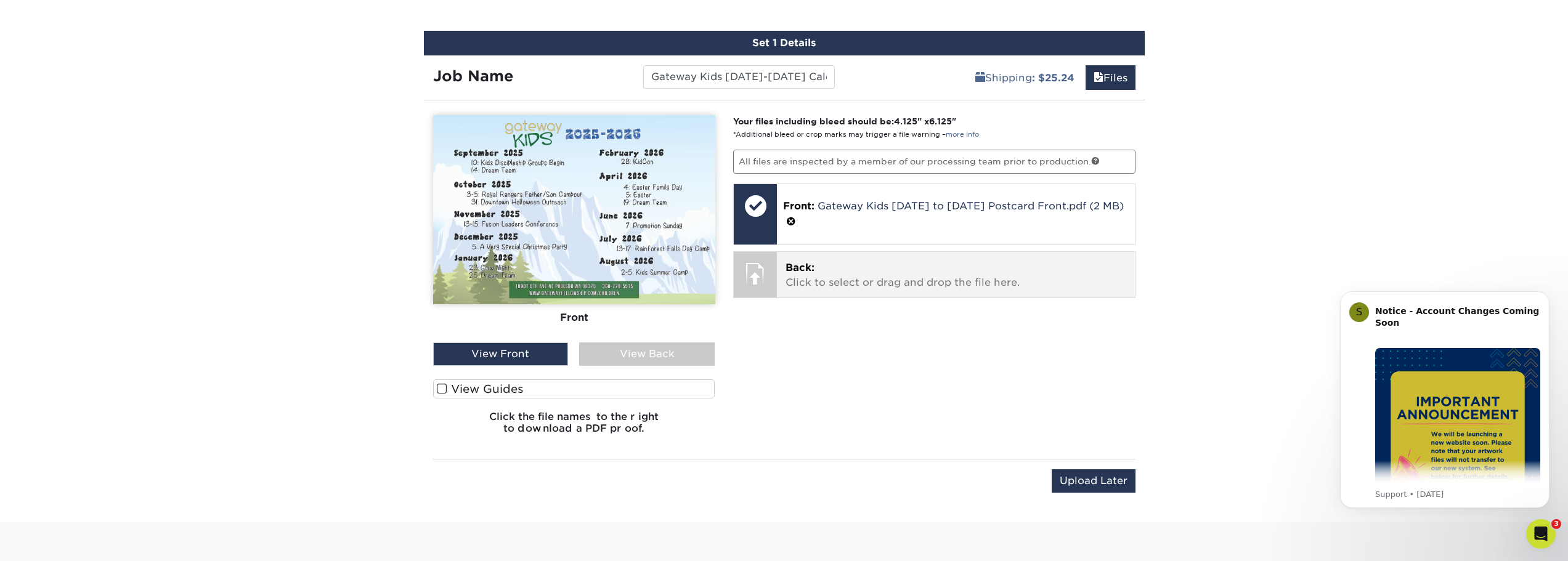
click at [799, 266] on p "Back: Click to select or drag and drop the file here." at bounding box center [956, 275] width 341 height 30
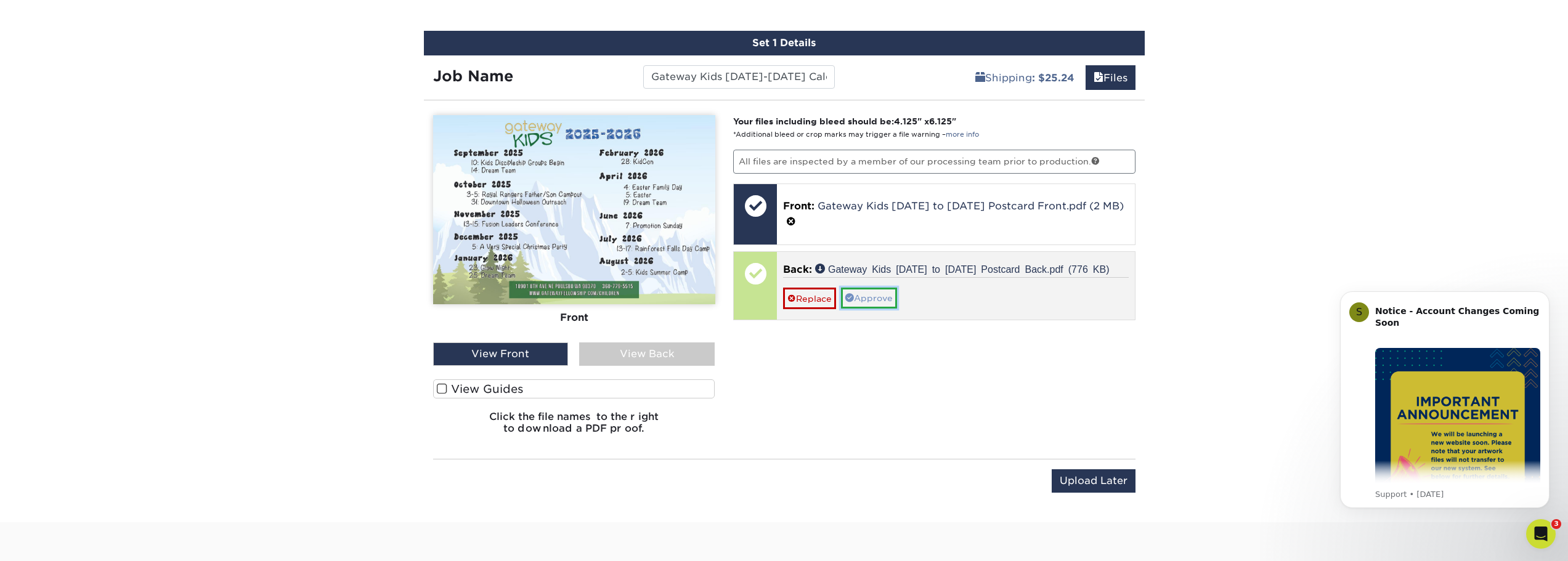
click at [880, 288] on link "Approve" at bounding box center [869, 298] width 56 height 21
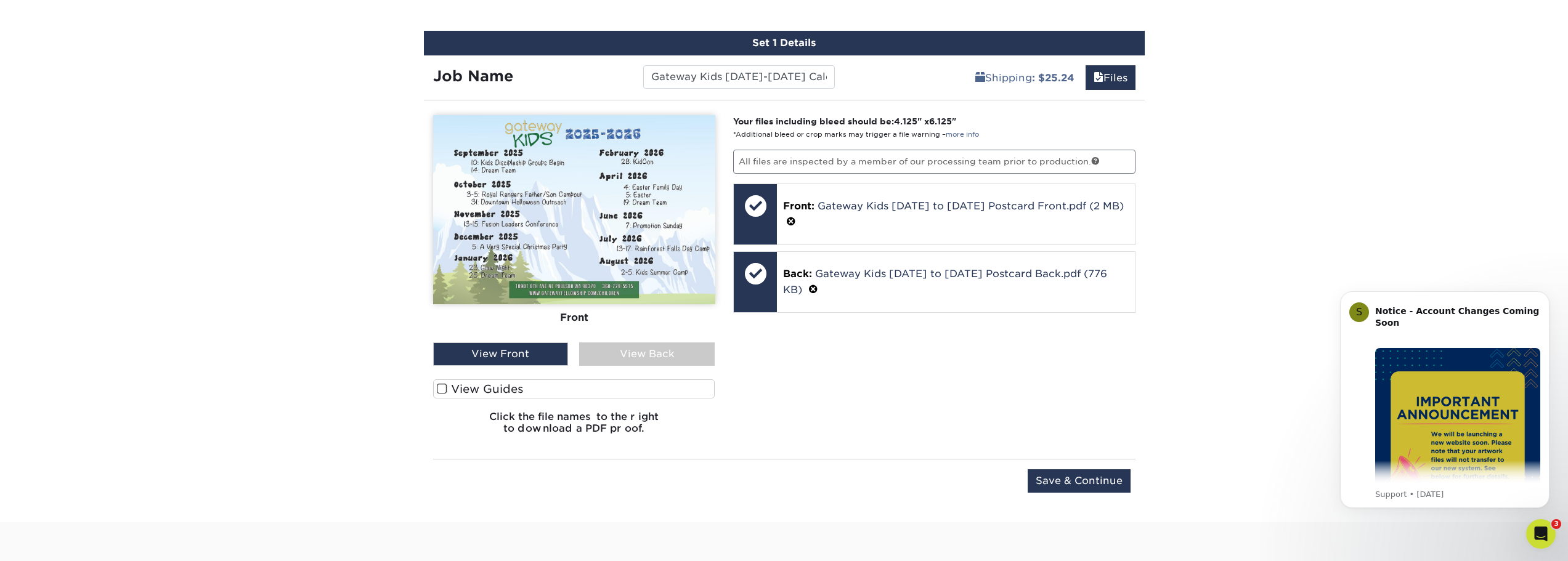
click at [494, 392] on label "View Guides" at bounding box center [574, 389] width 282 height 19
click at [0, 0] on input "View Guides" at bounding box center [0, 0] width 0 height 0
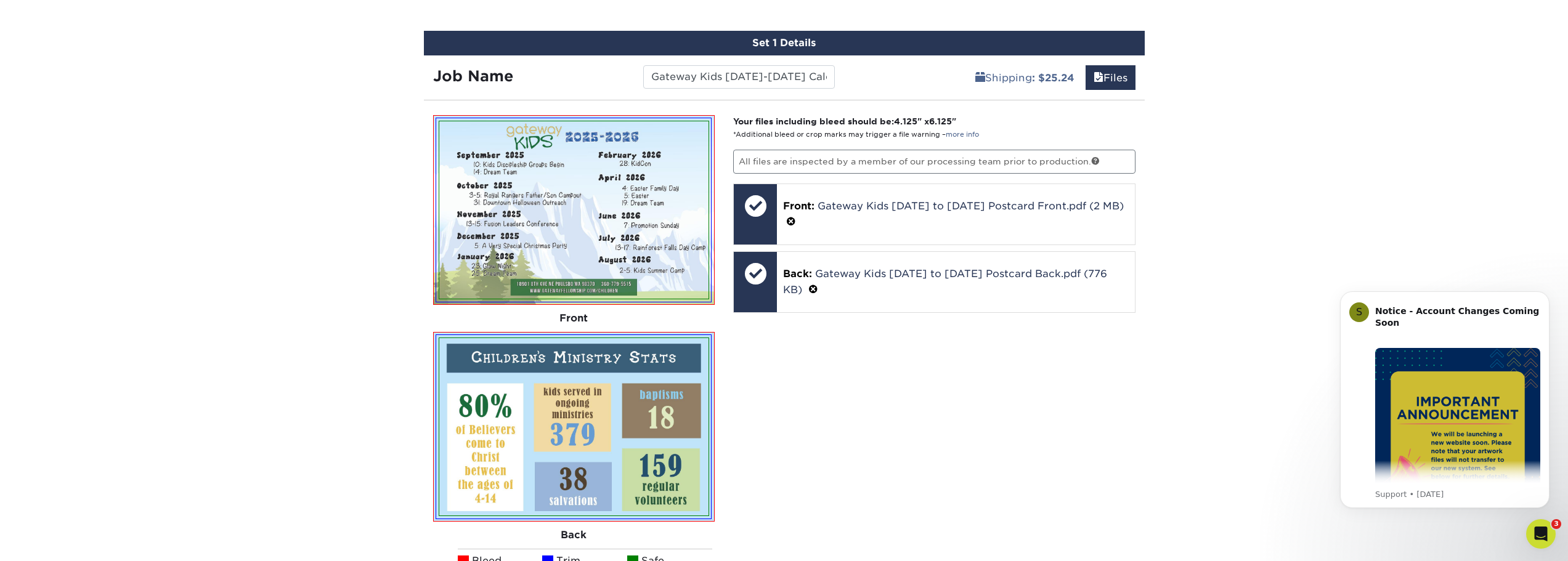
scroll to position [946, 0]
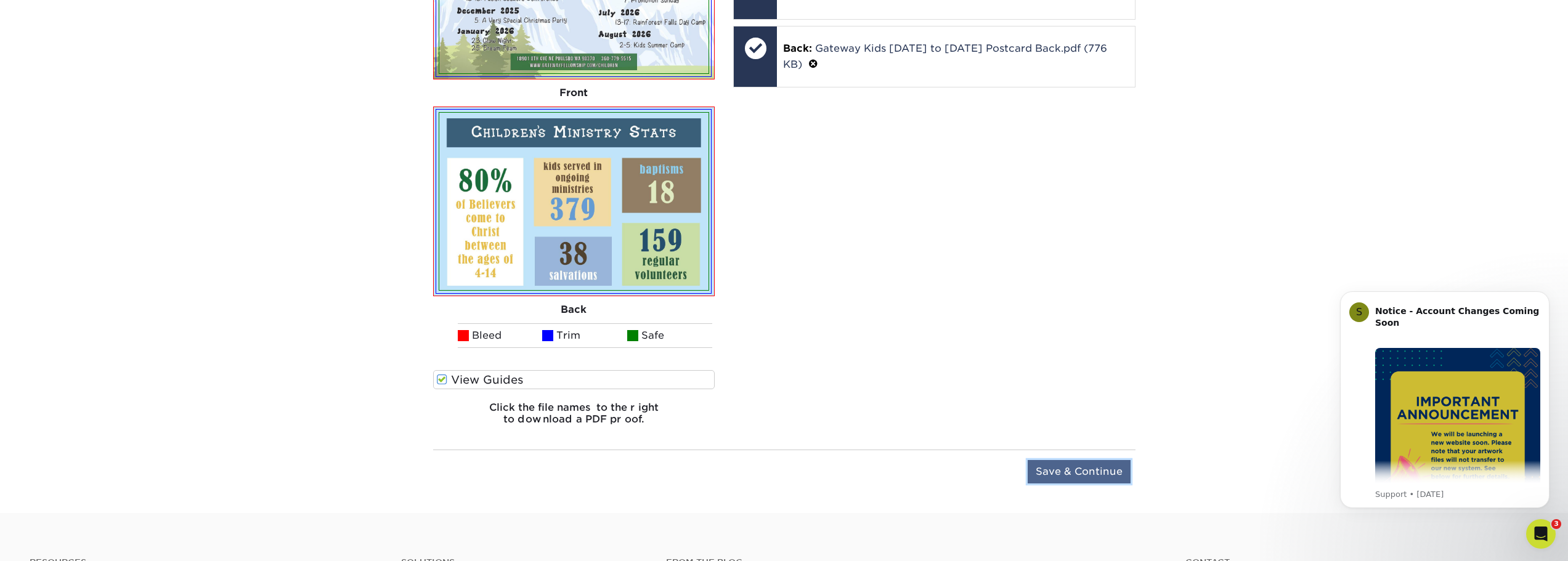
click at [1102, 472] on input "Save & Continue" at bounding box center [1079, 472] width 103 height 24
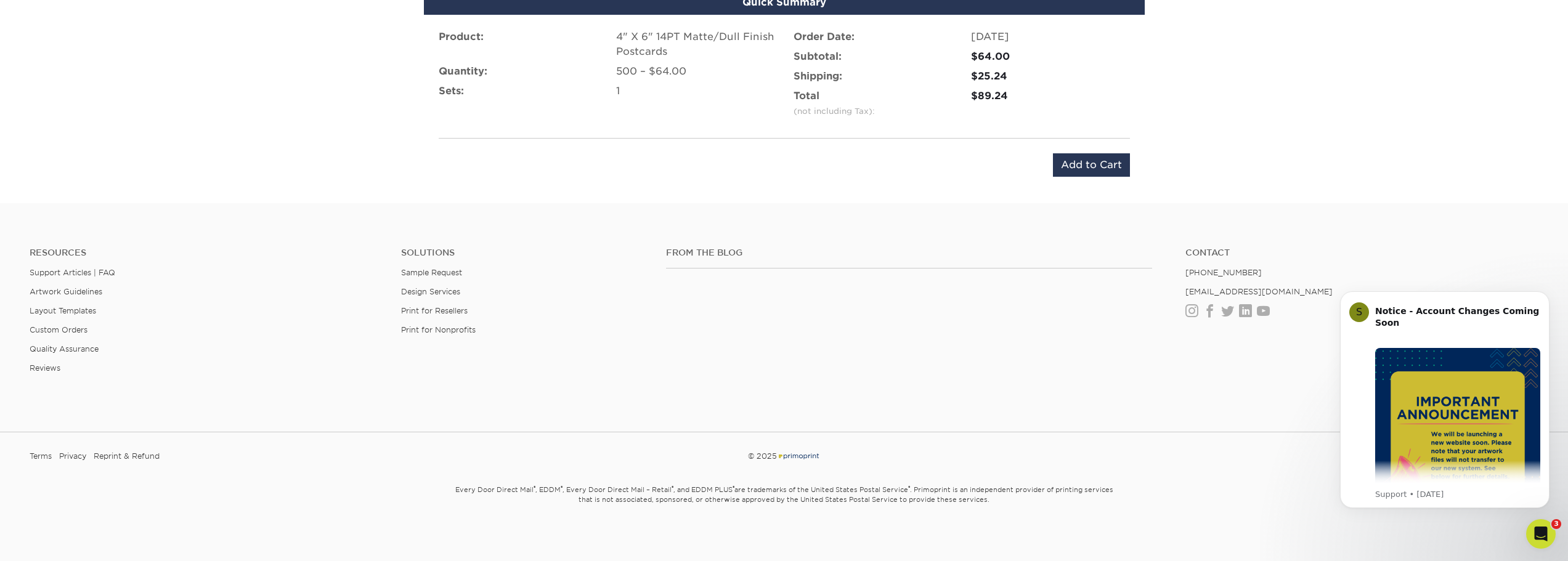
scroll to position [847, 0]
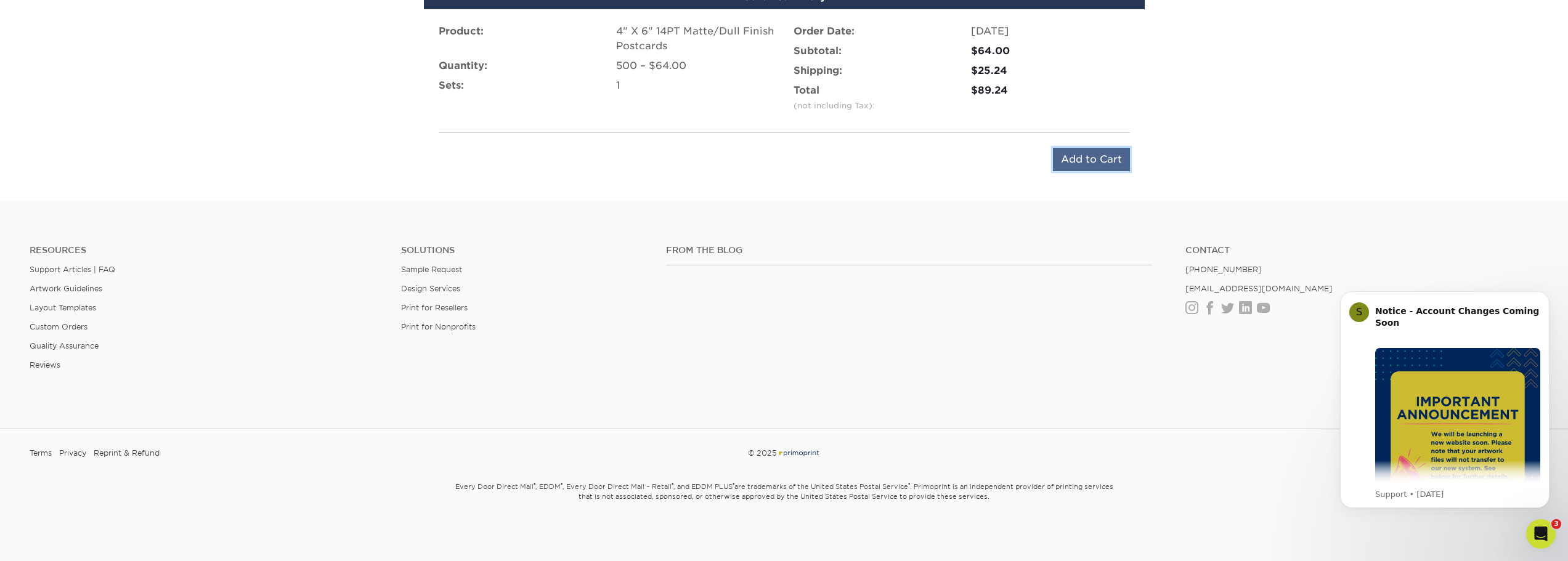
click at [1101, 163] on input "Add to Cart" at bounding box center [1092, 159] width 77 height 24
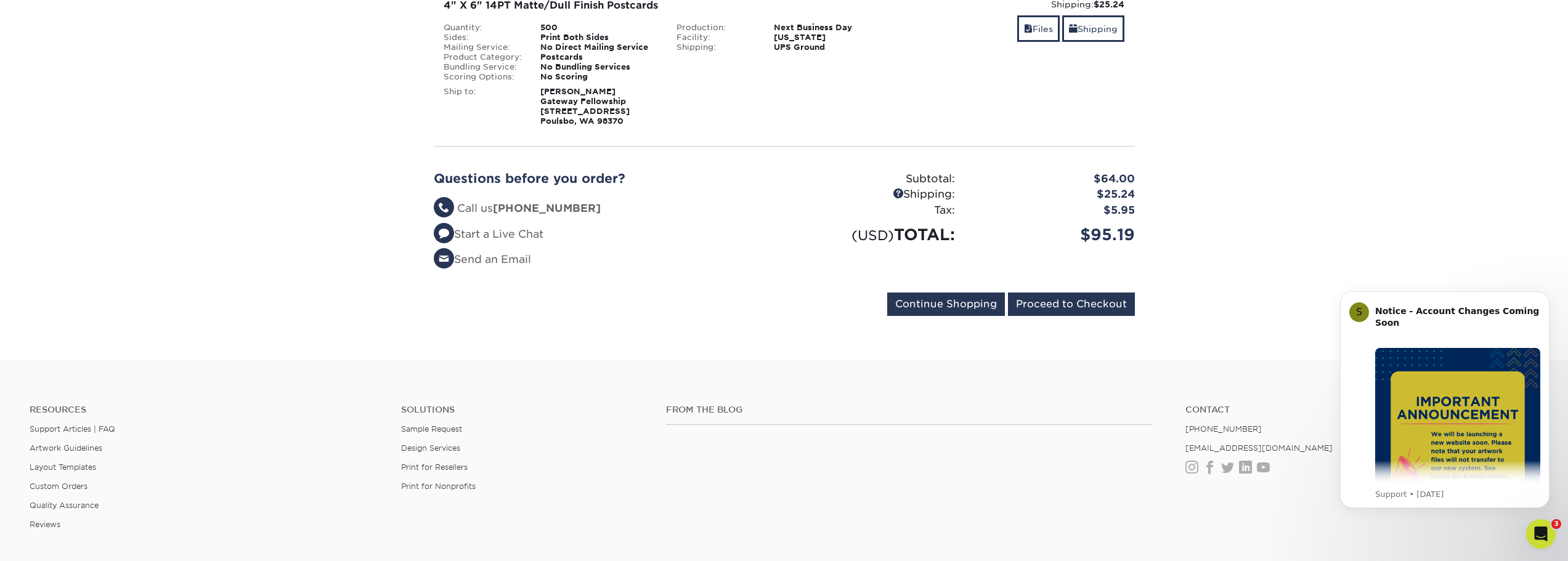
scroll to position [385, 0]
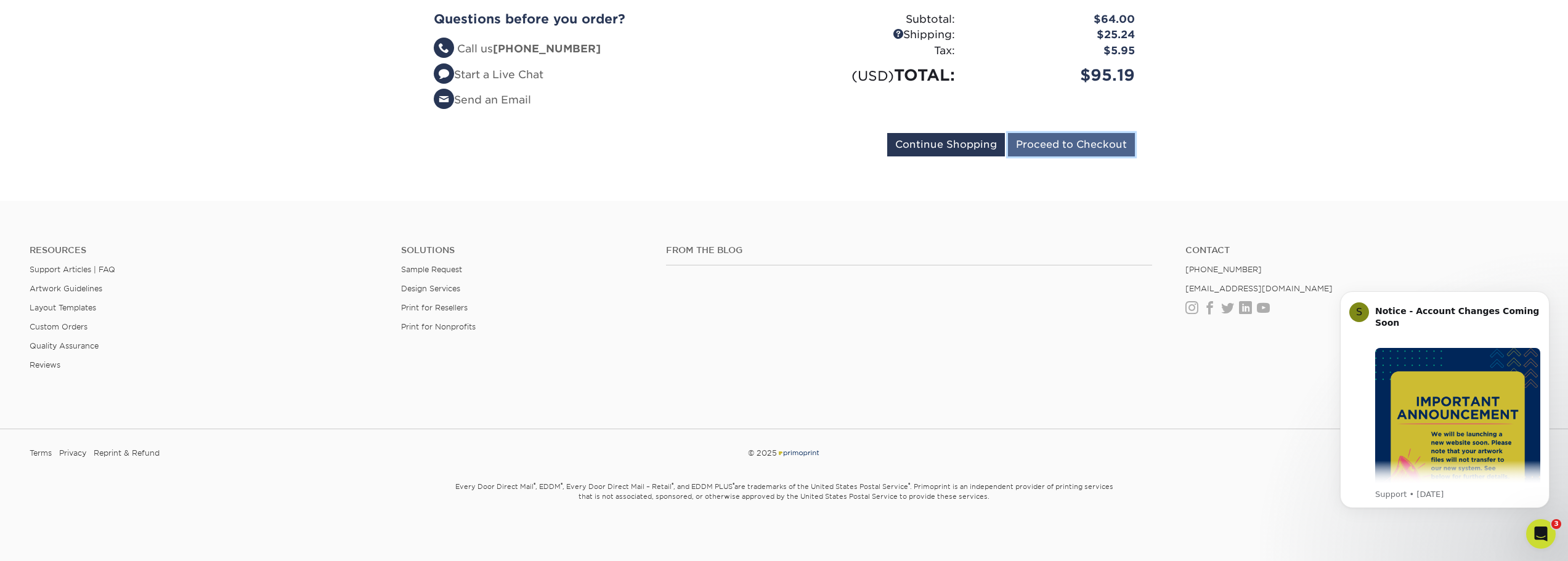
click at [1057, 145] on input "Proceed to Checkout" at bounding box center [1071, 145] width 127 height 24
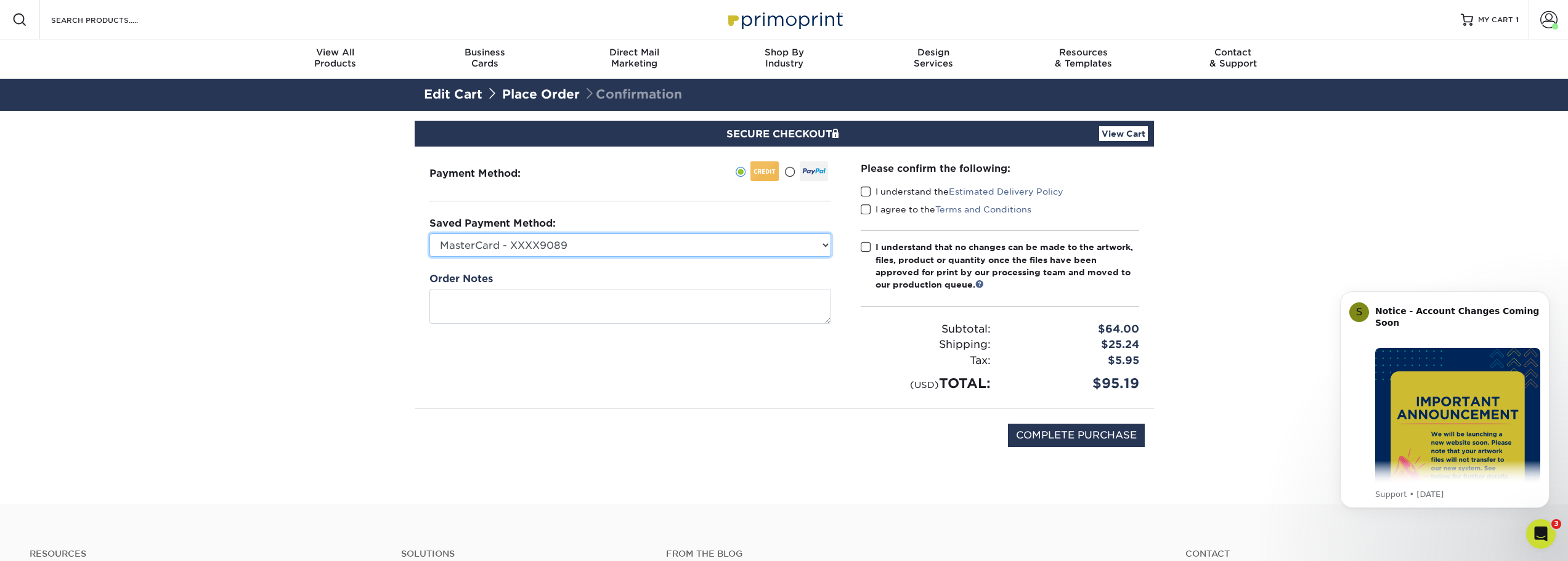
click at [730, 249] on select "MasterCard - XXXX9089 Visa - XXXX2748 New Credit Card" at bounding box center [630, 245] width 402 height 24
select select "74199"
click at [429, 233] on select "MasterCard - XXXX9089 Visa - XXXX2748 New Credit Card" at bounding box center [630, 245] width 402 height 24
click at [867, 193] on span at bounding box center [866, 192] width 11 height 11
click at [0, 0] on input "I understand the Estimated Delivery Policy" at bounding box center [0, 0] width 0 height 0
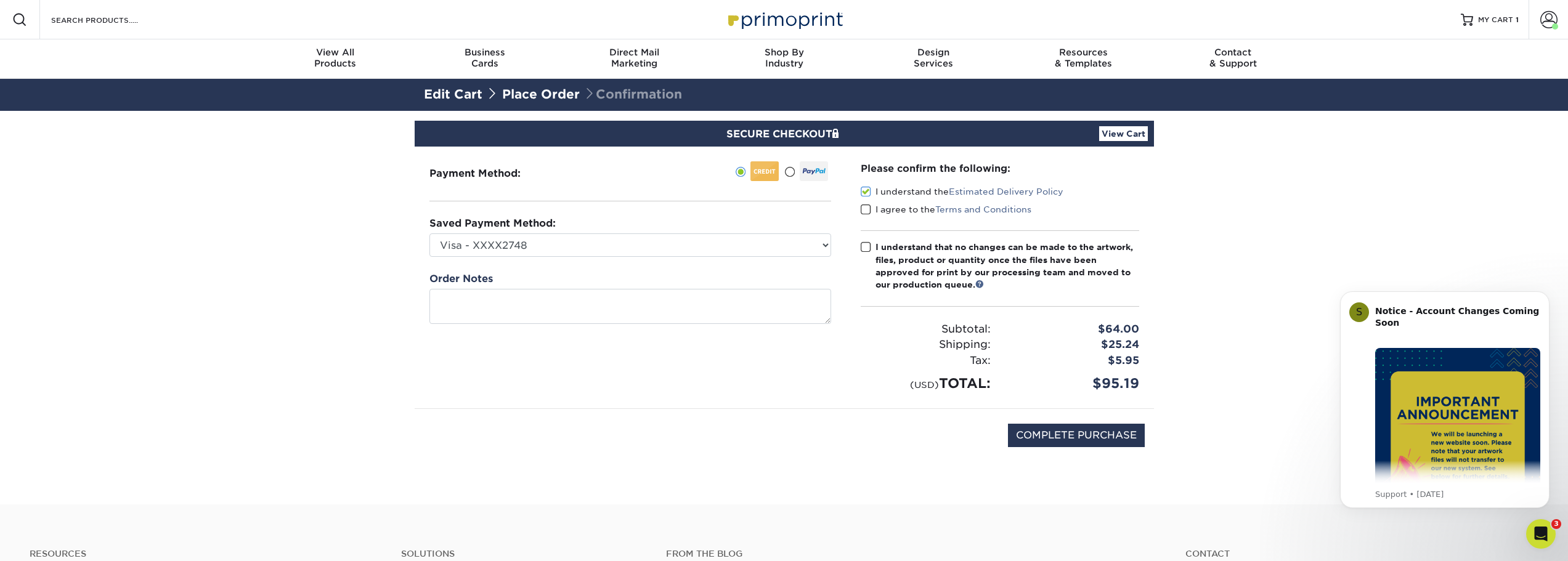
click at [865, 205] on span at bounding box center [866, 209] width 11 height 11
click at [0, 0] on input "I agree to the Terms and Conditions" at bounding box center [0, 0] width 0 height 0
click at [865, 245] on span at bounding box center [866, 247] width 11 height 11
click at [0, 0] on input "I understand that no changes can be made to the artwork, files, product or quan…" at bounding box center [0, 0] width 0 height 0
click at [1065, 435] on input "COMPLETE PURCHASE" at bounding box center [1076, 435] width 137 height 24
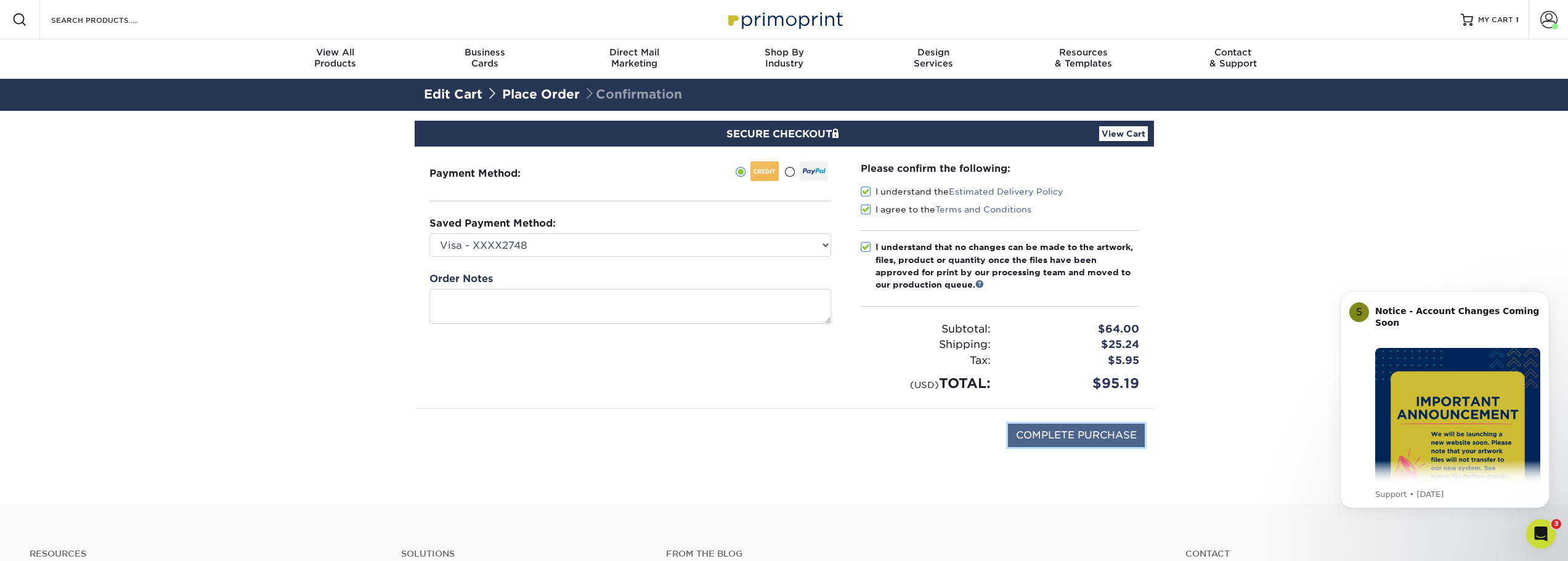
type input "PROCESSING, PLEASE WAIT..."
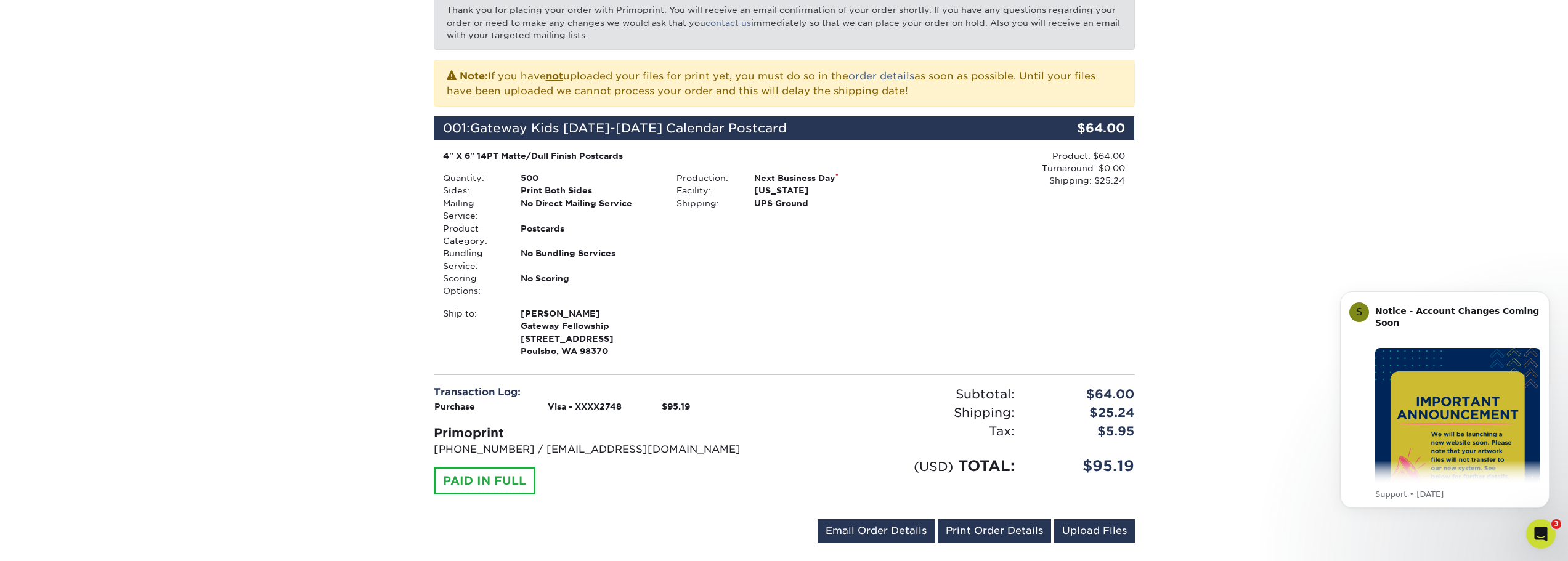
scroll to position [451, 0]
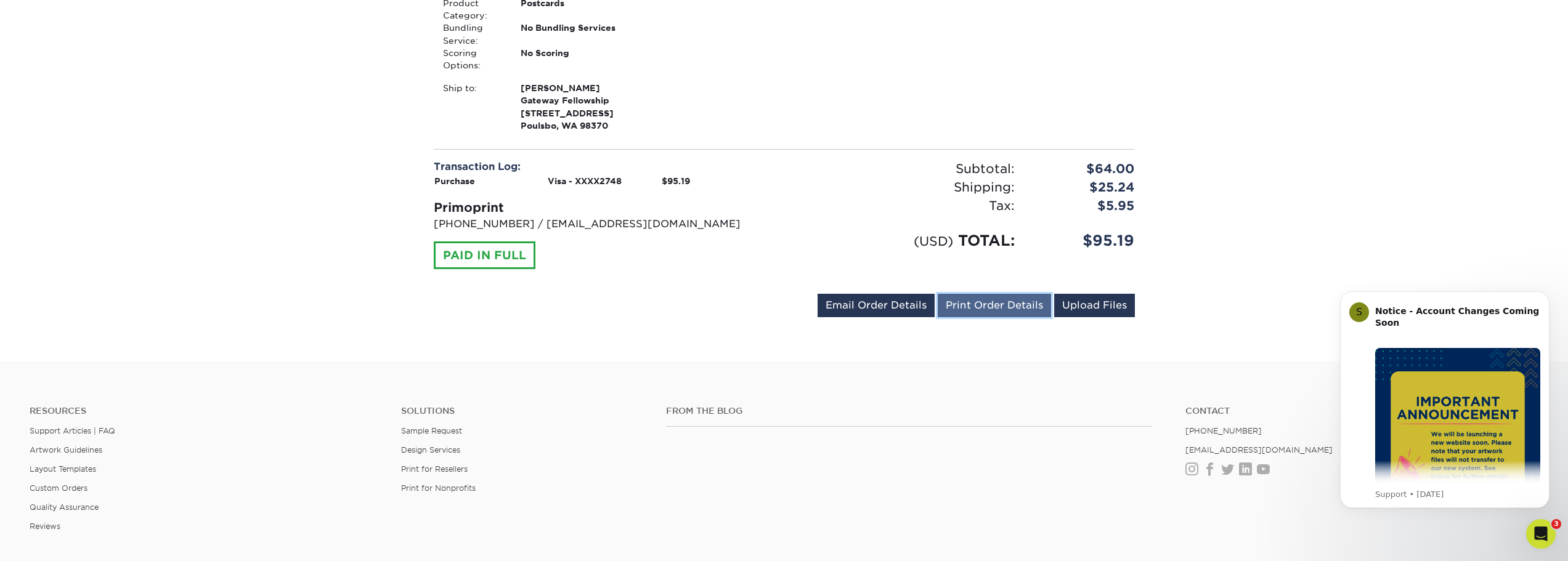
click at [953, 308] on link "Print Order Details" at bounding box center [995, 305] width 113 height 24
